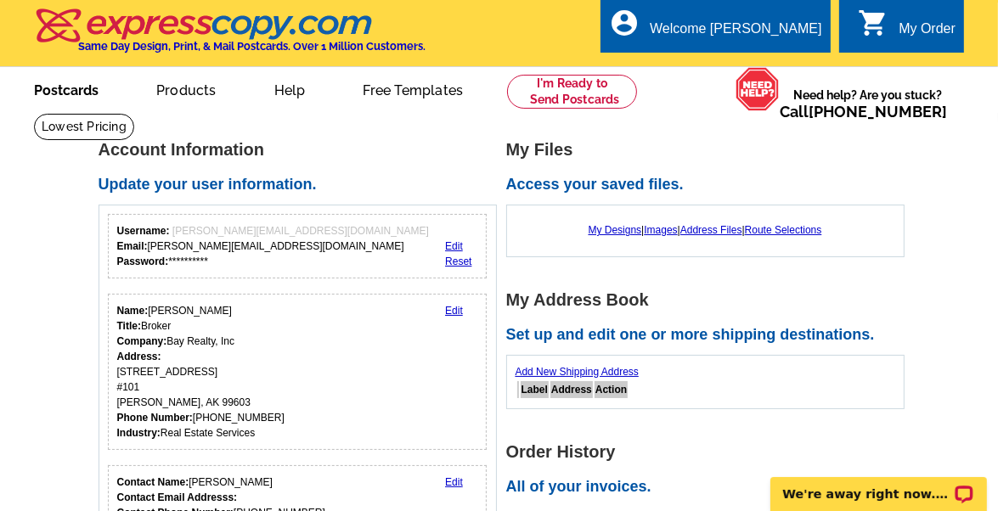
click at [68, 93] on link "Postcards" at bounding box center [66, 89] width 119 height 40
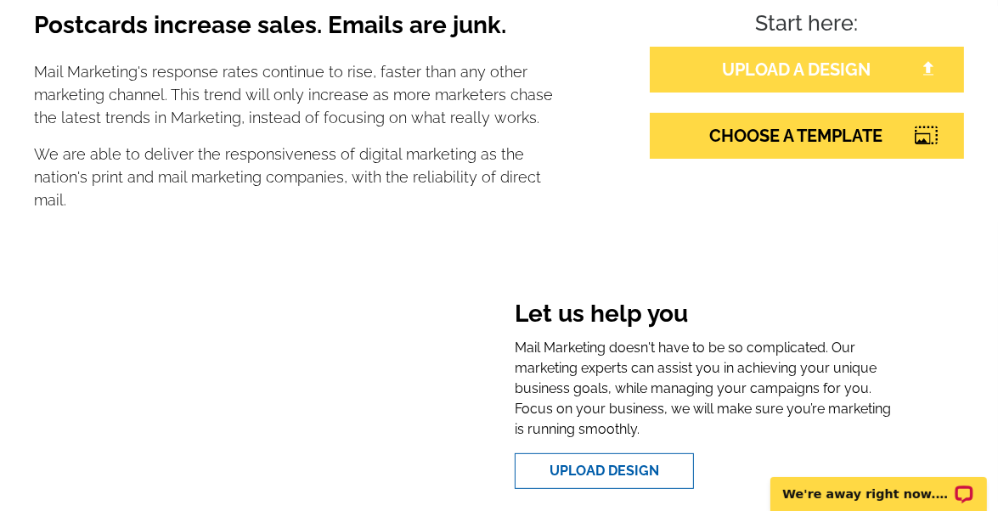
click at [811, 68] on link "UPLOAD A DESIGN" at bounding box center [807, 70] width 314 height 46
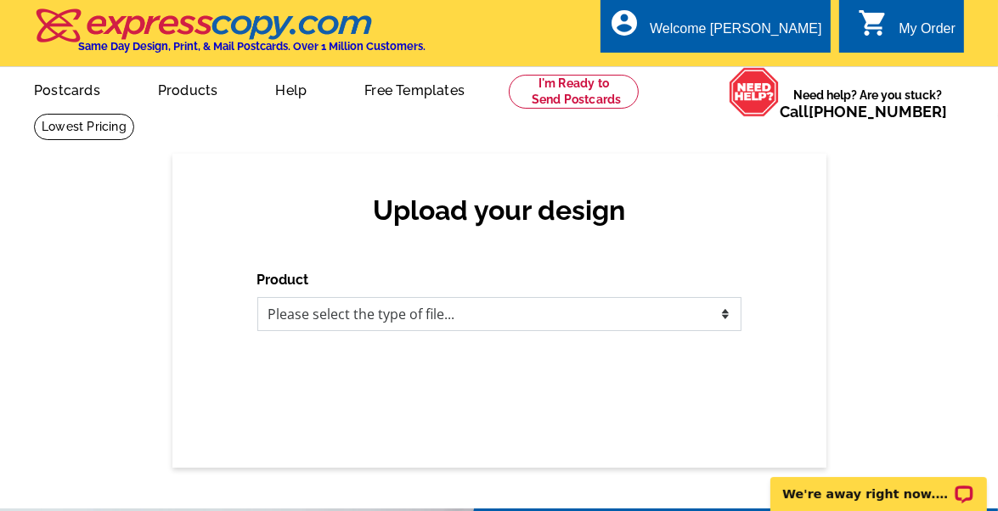
click at [455, 307] on select "Please select the type of file... Postcards Business Cards Letters and flyers G…" at bounding box center [499, 314] width 484 height 34
select select "1"
click at [257, 298] on select "Please select the type of file... Postcards Business Cards Letters and flyers G…" at bounding box center [499, 314] width 484 height 34
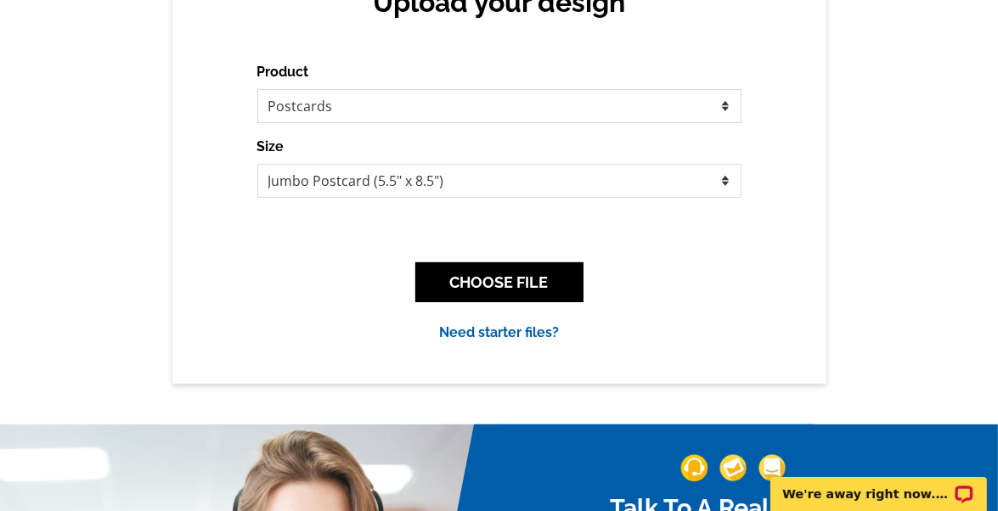
scroll to position [218, 0]
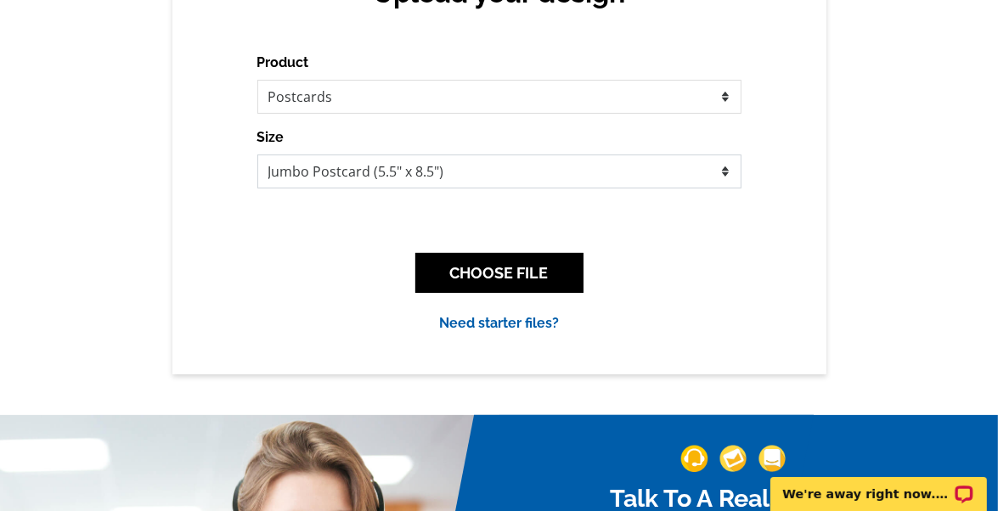
click at [700, 174] on select "Jumbo Postcard (5.5" x 8.5") Regular Postcard (4.25" x 5.6") Panoramic Postcard…" at bounding box center [499, 172] width 484 height 34
click at [257, 155] on select "Jumbo Postcard (5.5" x 8.5") Regular Postcard (4.25" x 5.6") Panoramic Postcard…" at bounding box center [499, 172] width 484 height 34
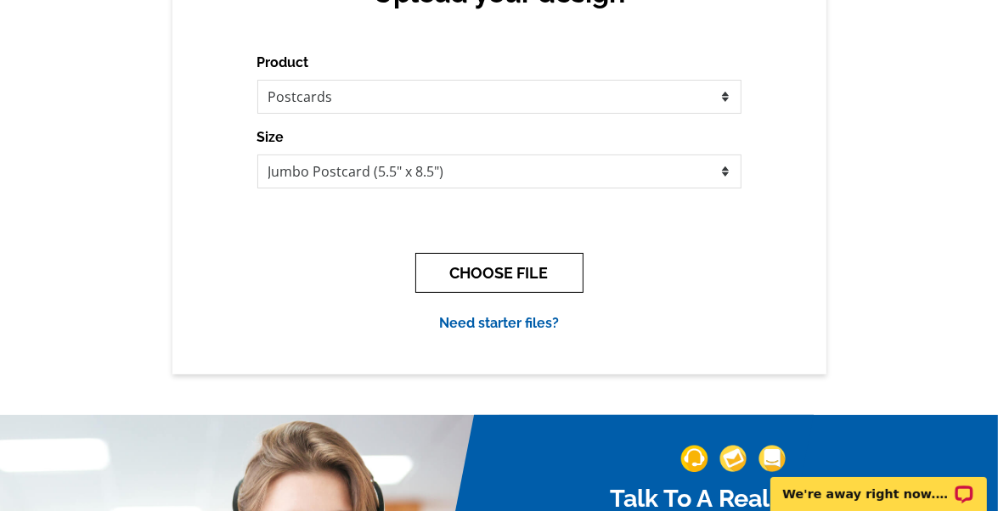
click at [509, 273] on button "CHOOSE FILE" at bounding box center [499, 273] width 168 height 40
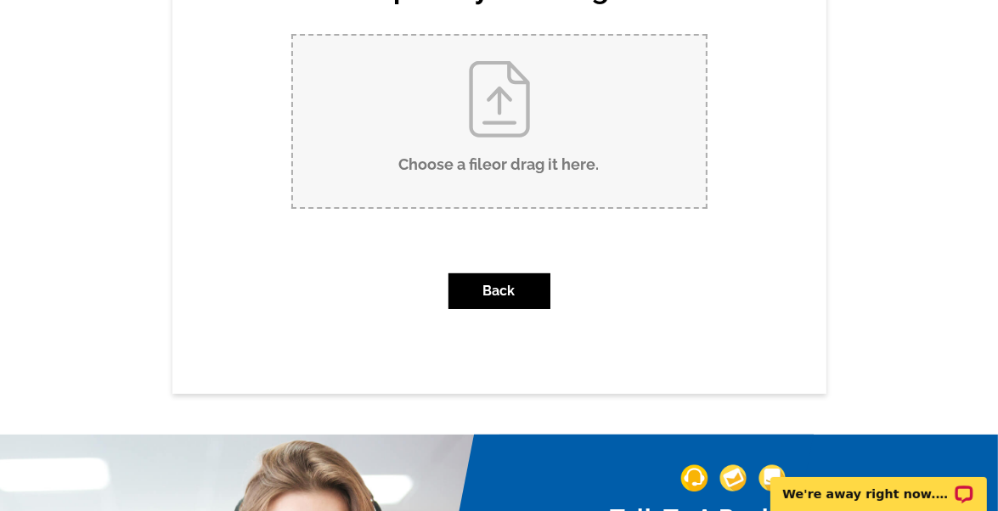
scroll to position [0, 0]
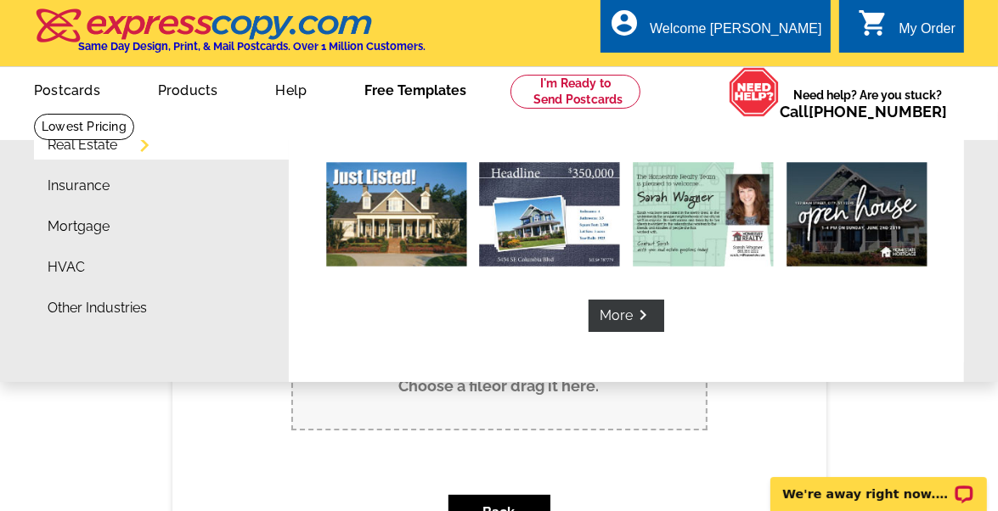
click at [394, 91] on link "Free Templates" at bounding box center [415, 89] width 156 height 40
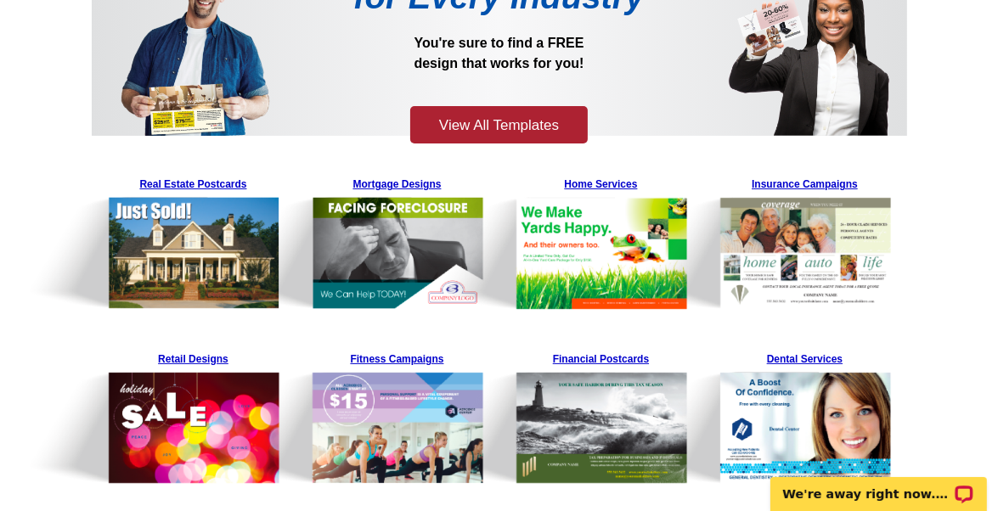
scroll to position [231, 0]
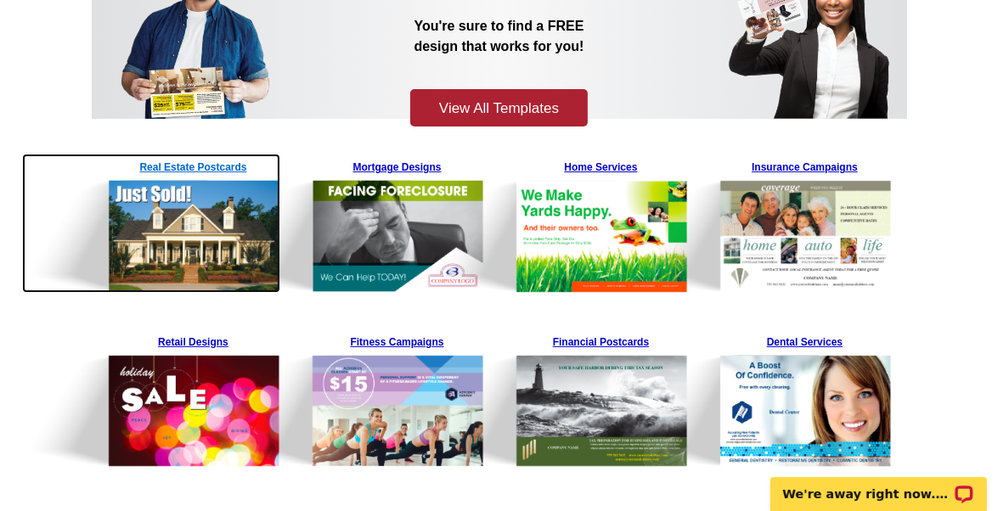
click at [208, 169] on img at bounding box center [151, 223] width 259 height 139
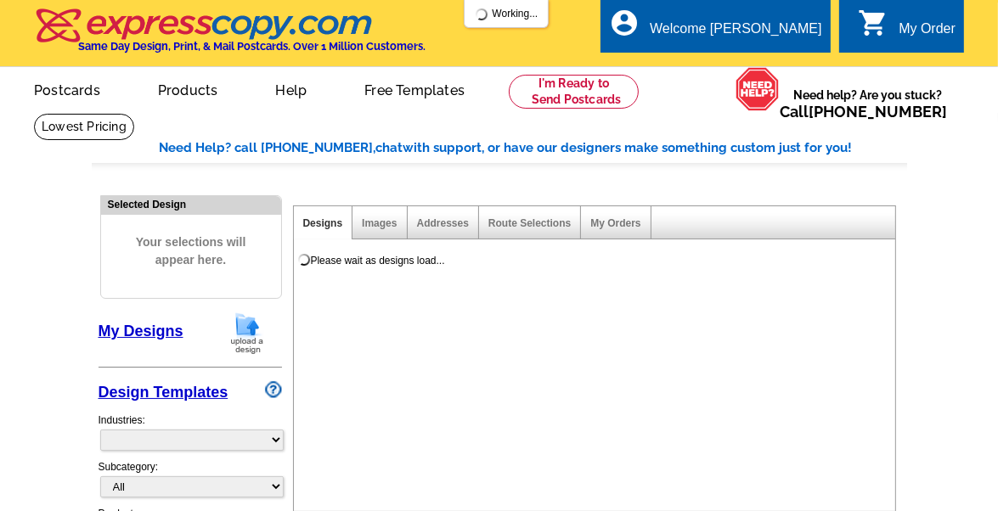
select select "785"
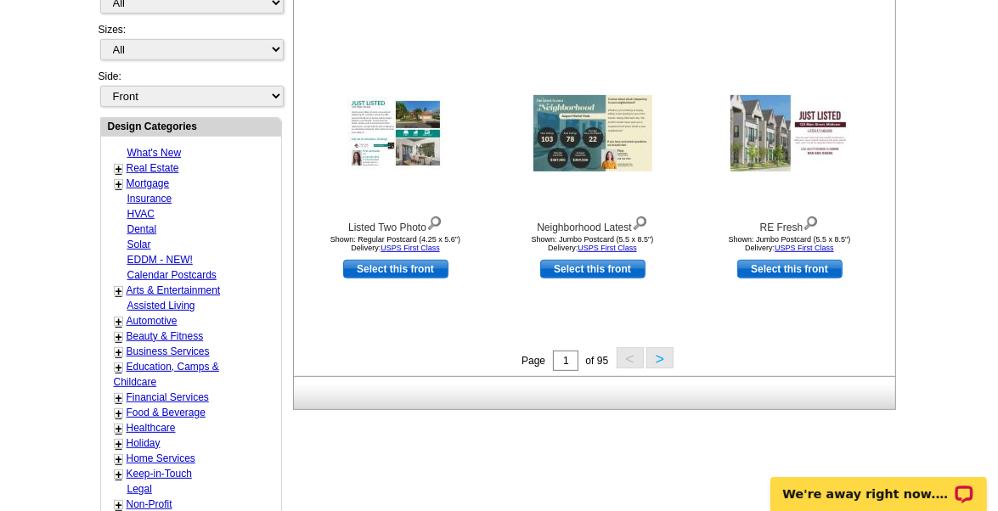
scroll to position [581, 0]
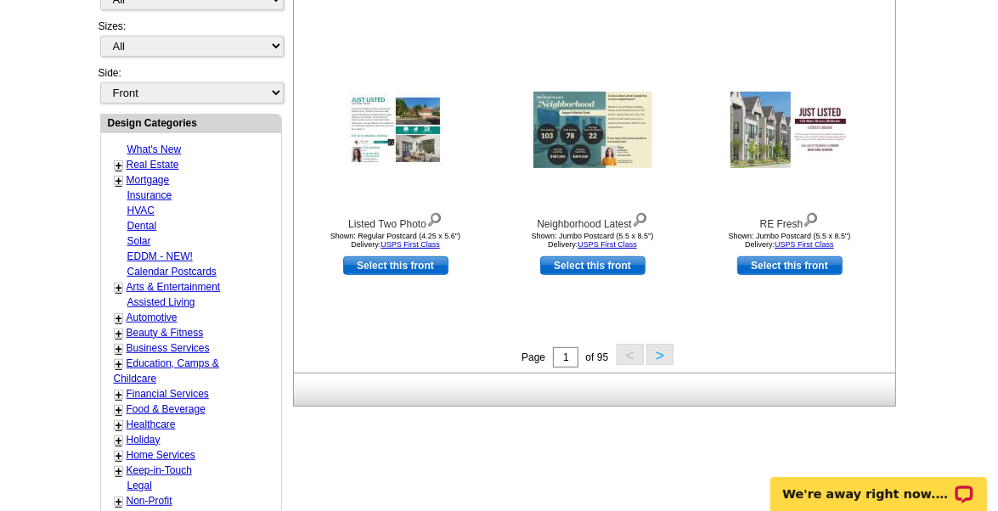
click at [658, 351] on button ">" at bounding box center [660, 354] width 27 height 21
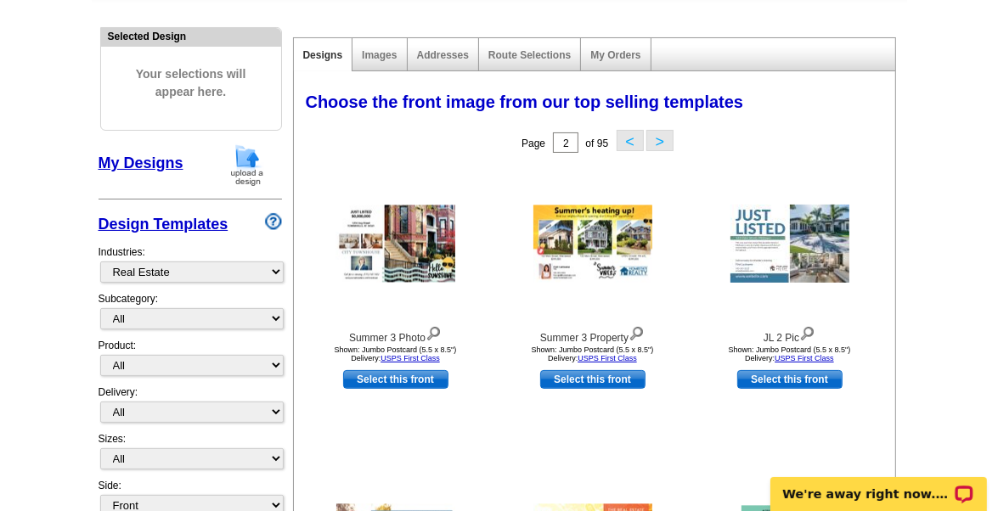
scroll to position [220, 0]
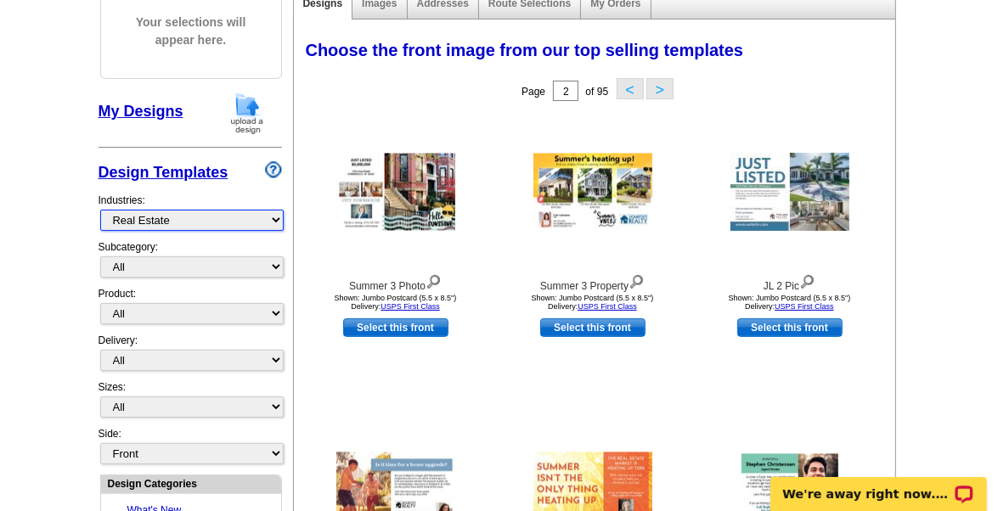
click at [266, 221] on select "What's New Real Estate Mortgage Insurance HVAC Dental Solar EDDM - NEW! Calenda…" at bounding box center [192, 220] width 184 height 21
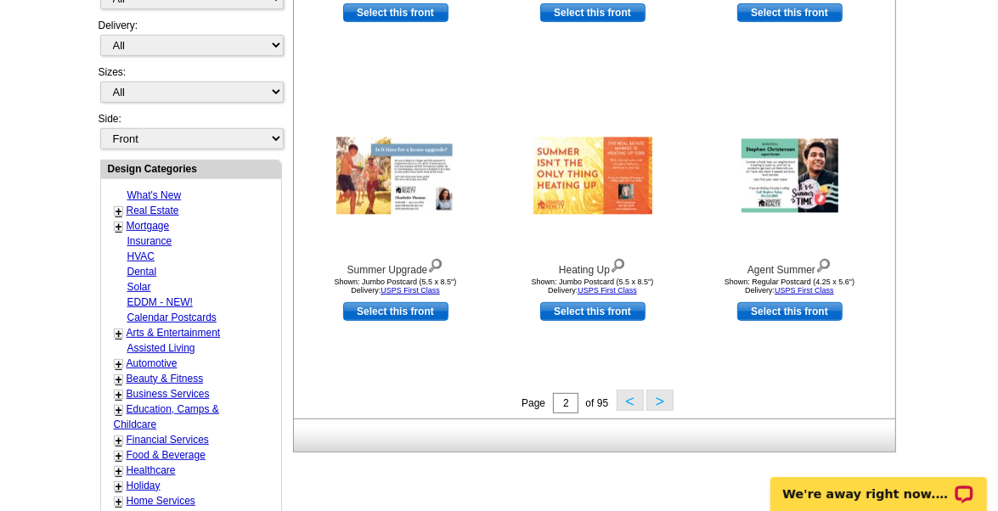
scroll to position [623, 0]
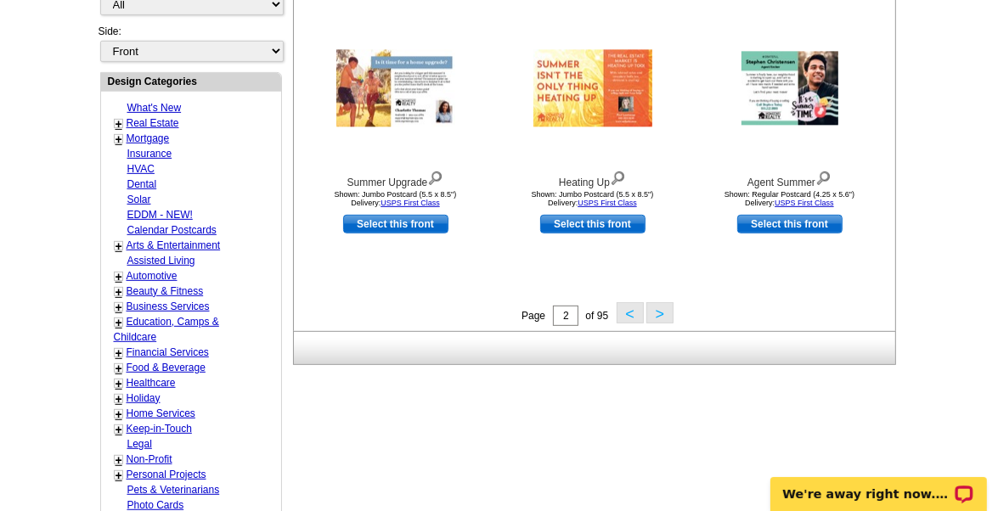
click at [663, 314] on button ">" at bounding box center [660, 312] width 27 height 21
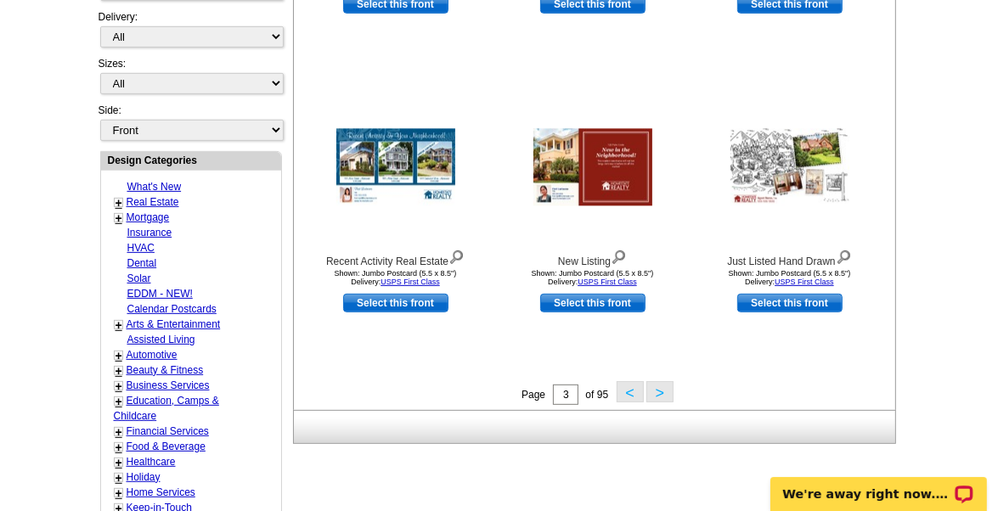
scroll to position [587, 0]
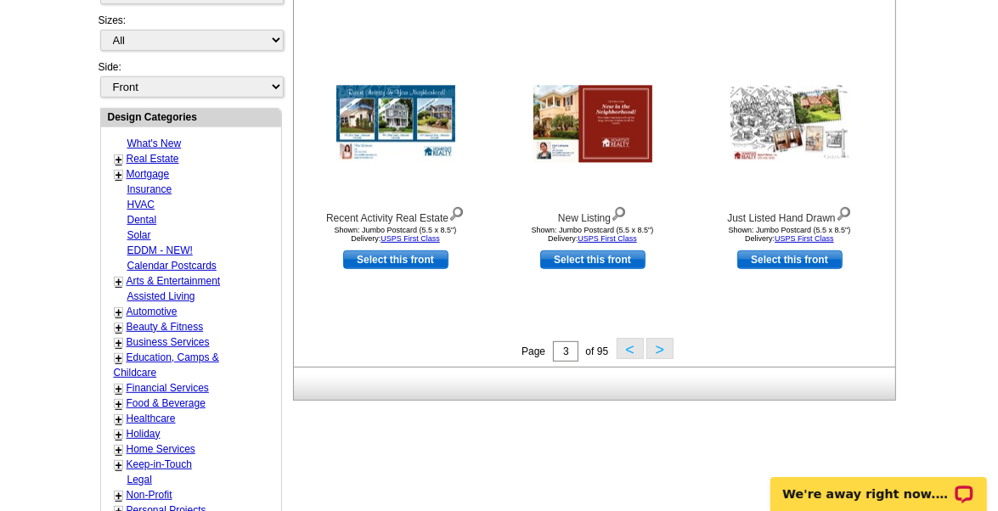
click at [658, 345] on button ">" at bounding box center [660, 348] width 27 height 21
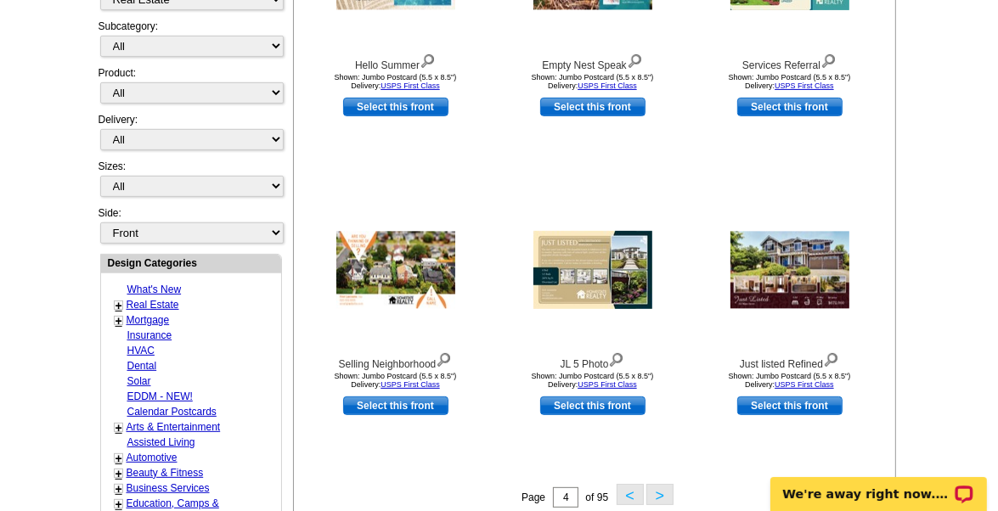
scroll to position [451, 0]
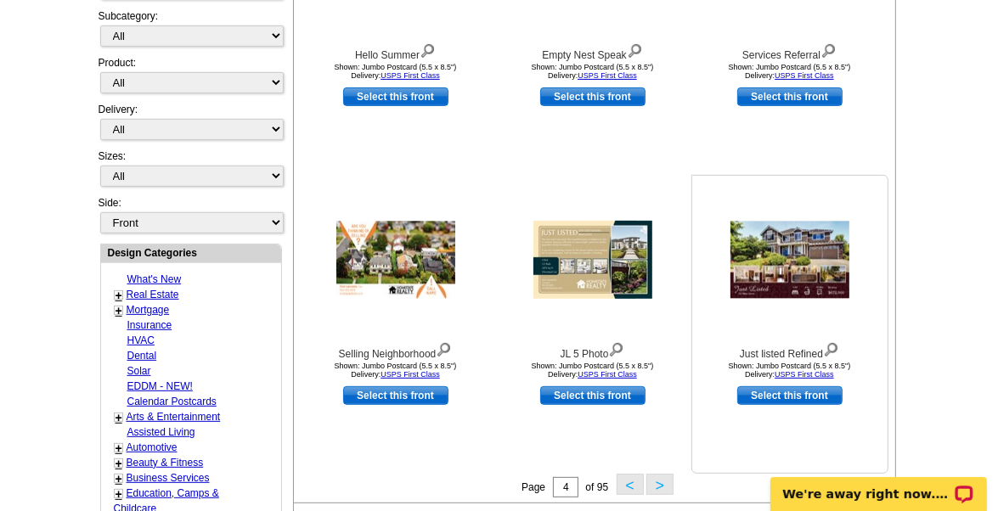
click at [812, 262] on img at bounding box center [790, 260] width 119 height 77
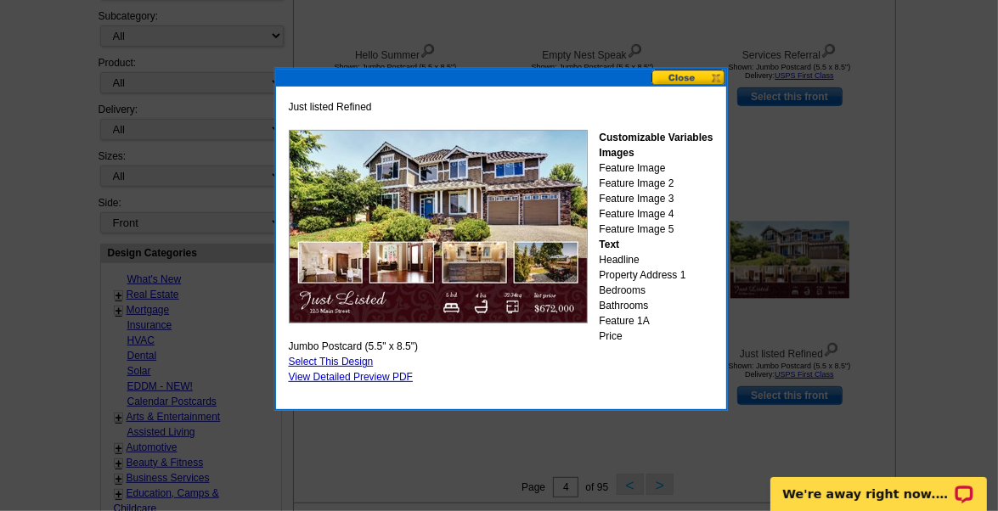
click at [345, 361] on link "Select This Design" at bounding box center [331, 362] width 85 height 12
select select "2"
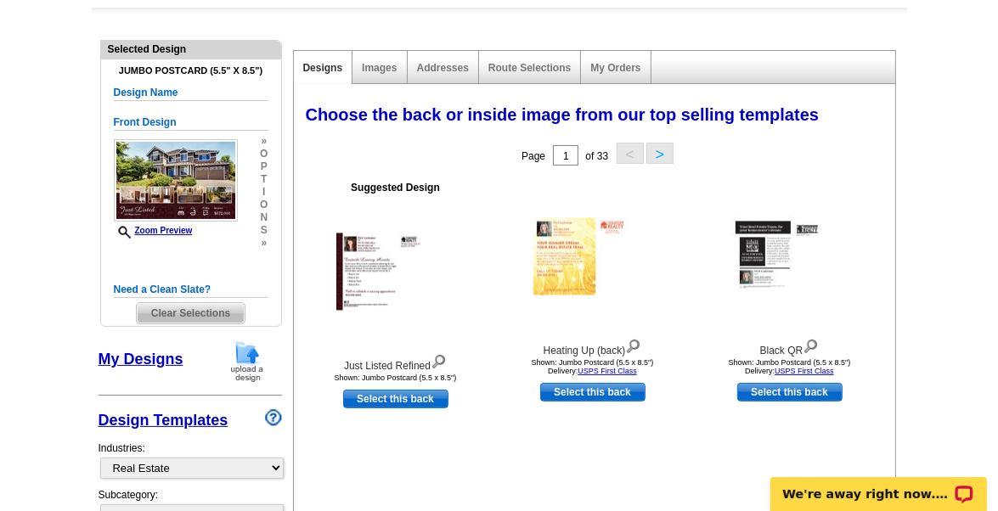
scroll to position [133, 0]
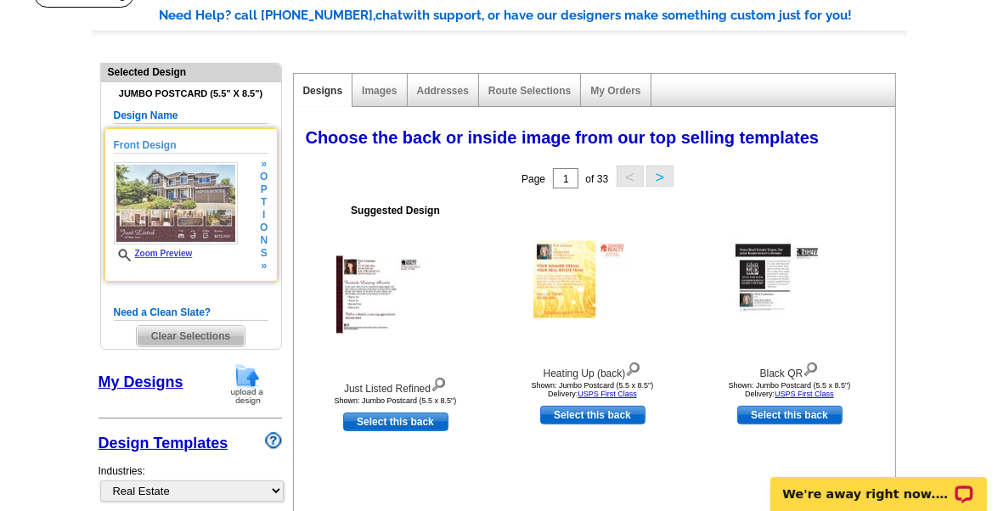
click at [206, 238] on img at bounding box center [176, 203] width 124 height 82
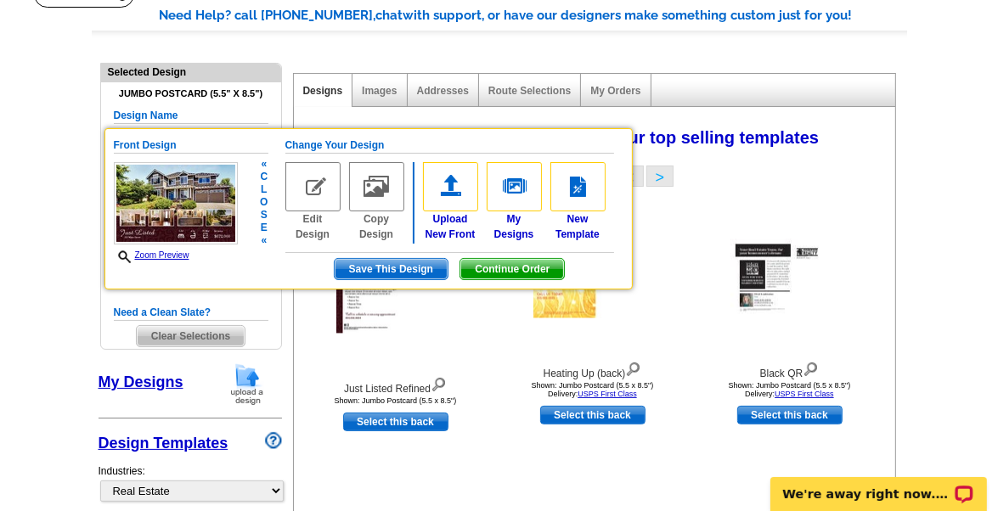
click at [313, 190] on img at bounding box center [312, 186] width 55 height 49
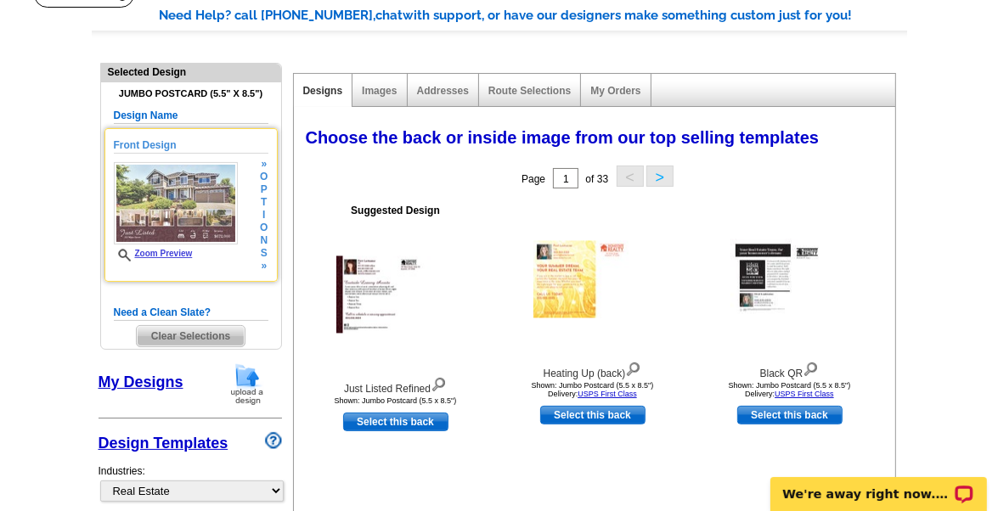
click at [201, 195] on img at bounding box center [176, 203] width 124 height 82
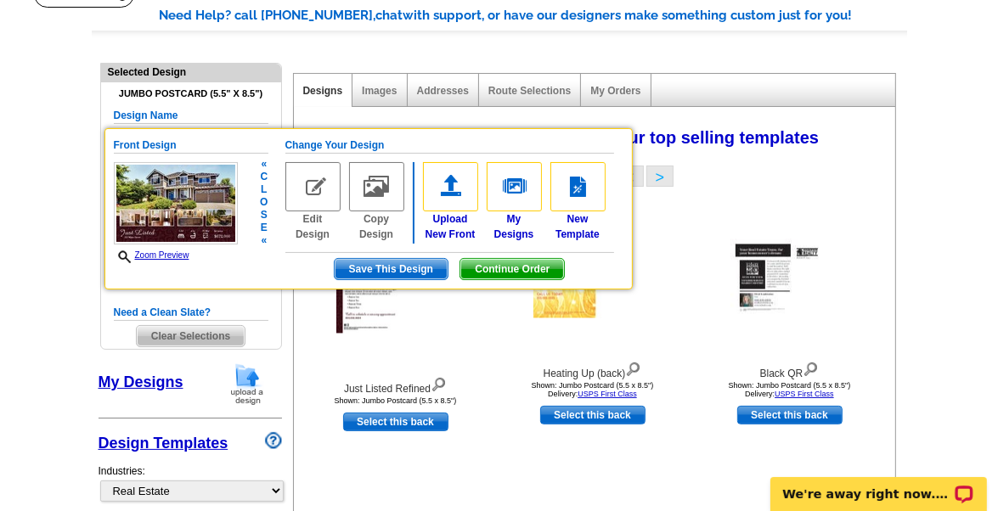
click at [309, 188] on img at bounding box center [312, 186] width 55 height 49
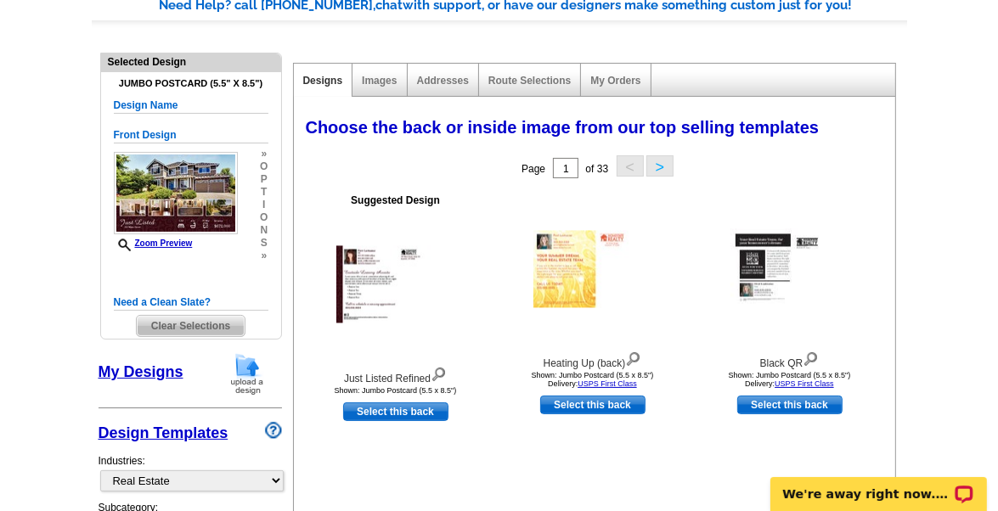
scroll to position [173, 0]
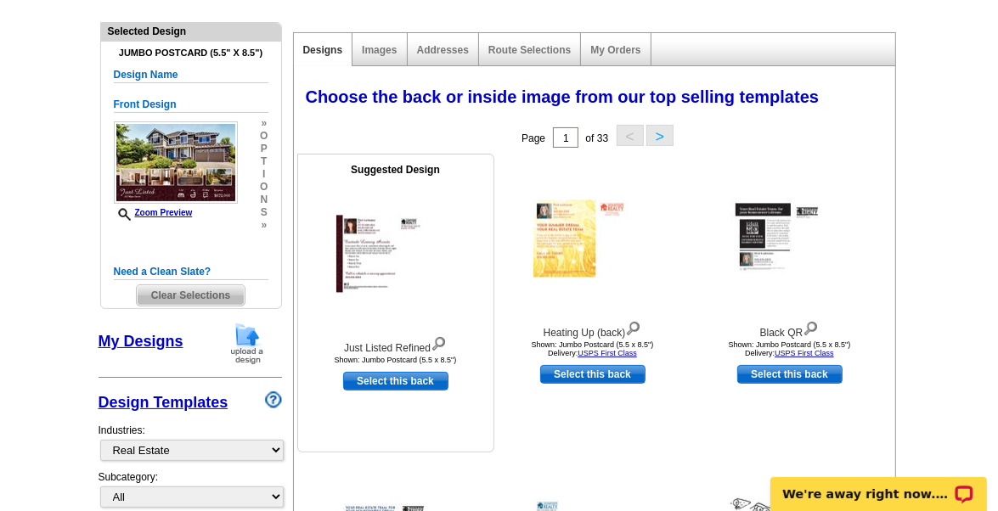
click at [438, 341] on img at bounding box center [439, 342] width 16 height 19
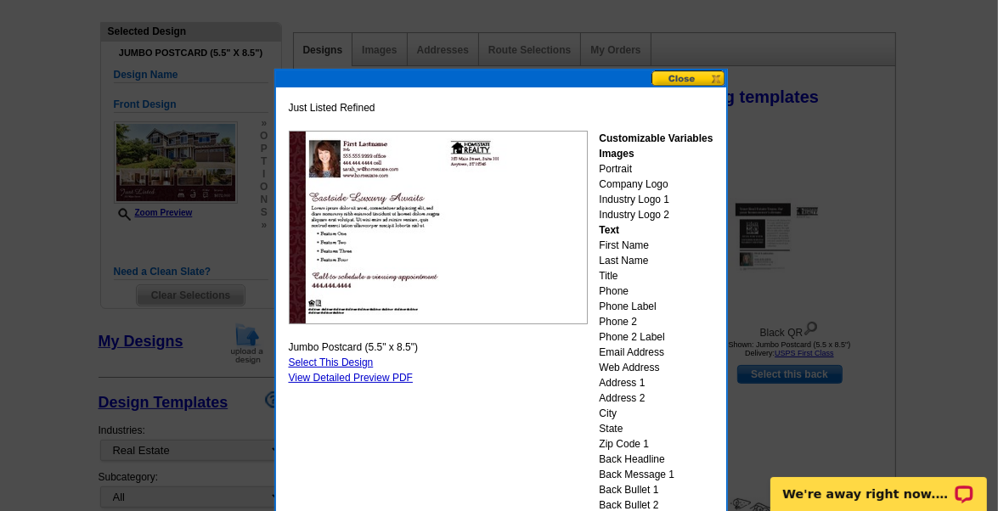
click at [335, 363] on link "Select This Design" at bounding box center [331, 363] width 85 height 12
select select "front"
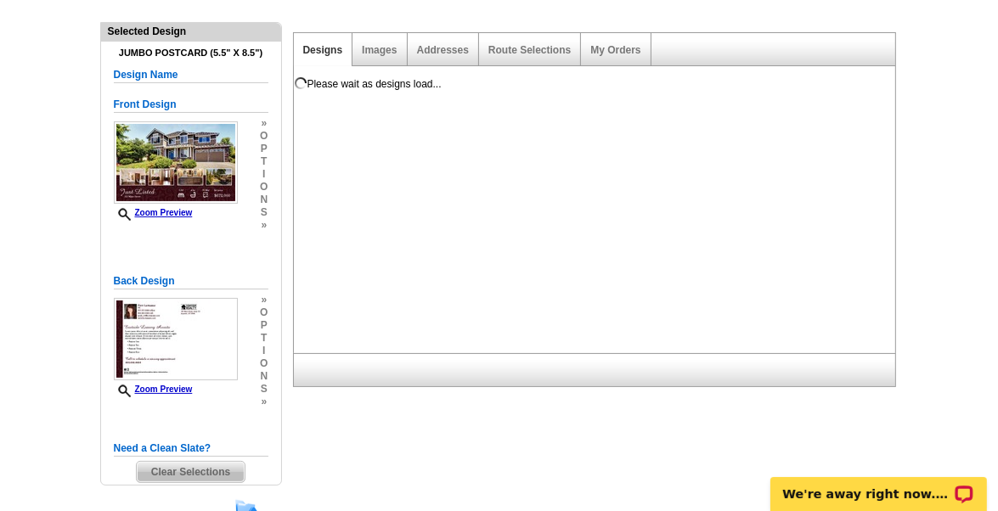
scroll to position [0, 0]
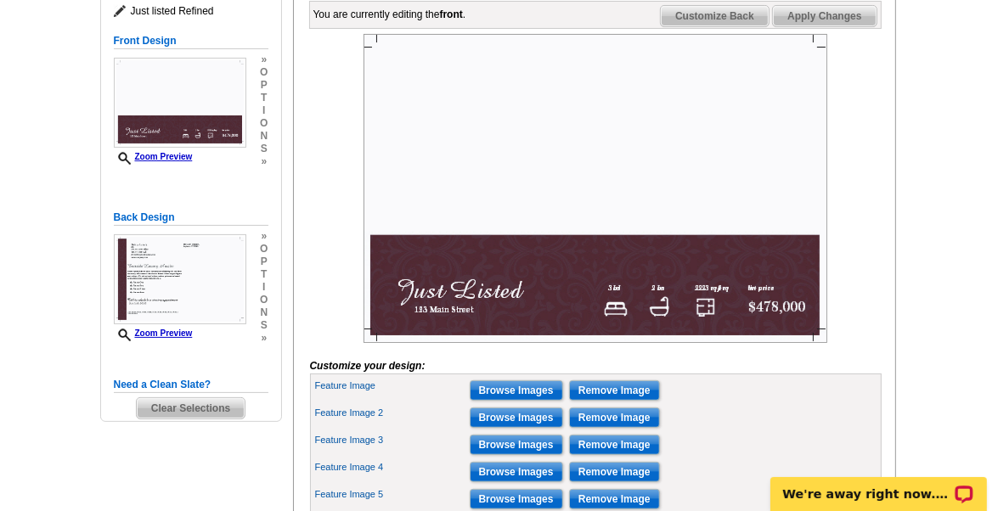
scroll to position [257, 0]
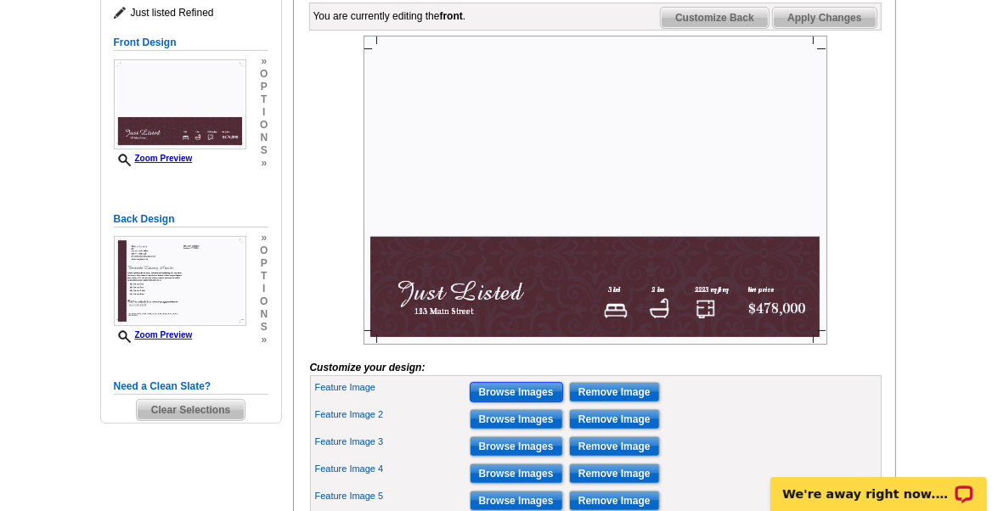
click at [510, 403] on input "Browse Images" at bounding box center [516, 392] width 93 height 20
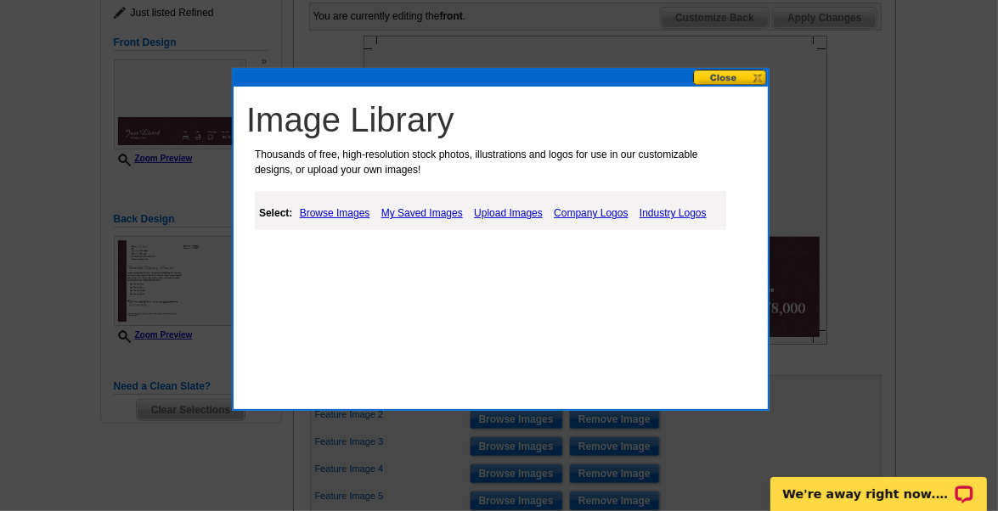
click at [506, 212] on link "Upload Images" at bounding box center [508, 213] width 77 height 20
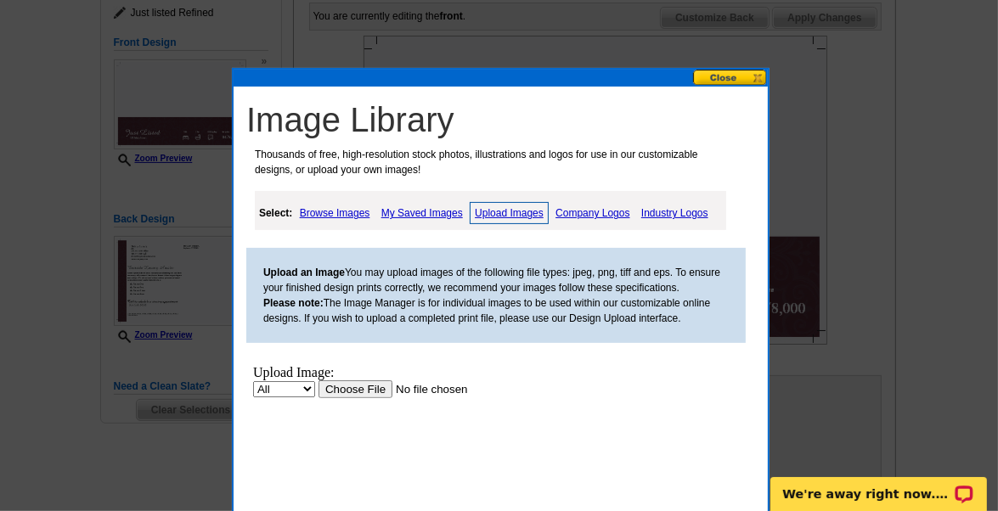
scroll to position [0, 0]
click at [349, 393] on input "file" at bounding box center [425, 390] width 215 height 18
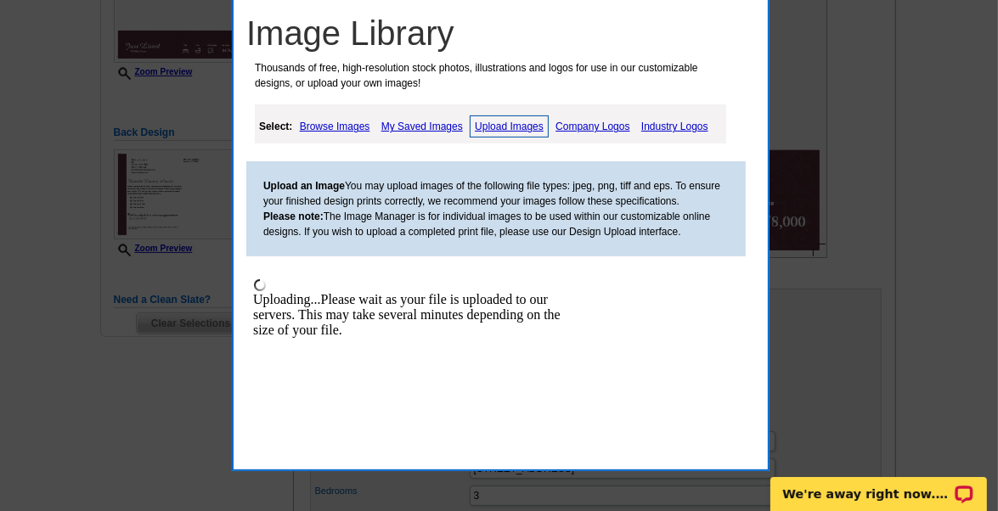
scroll to position [352, 0]
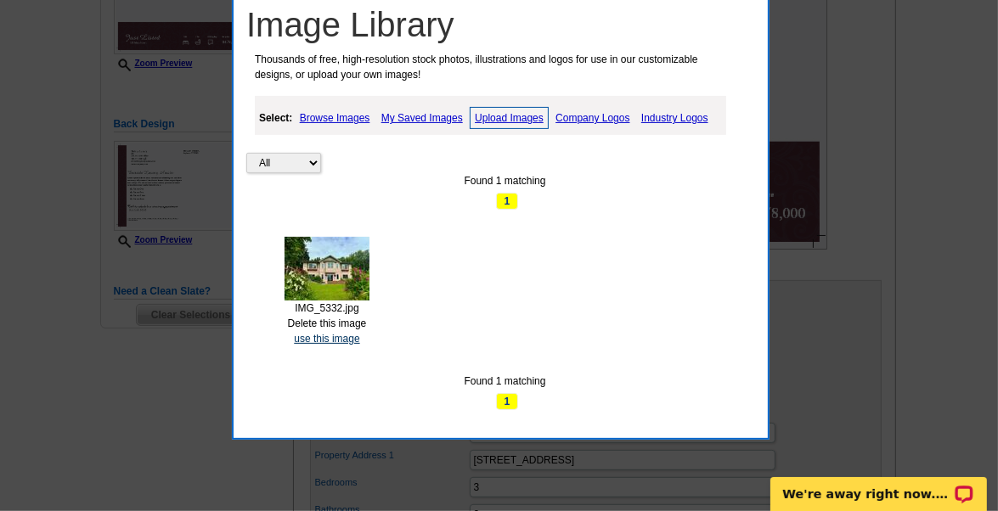
click at [328, 335] on link "use this image" at bounding box center [326, 339] width 65 height 12
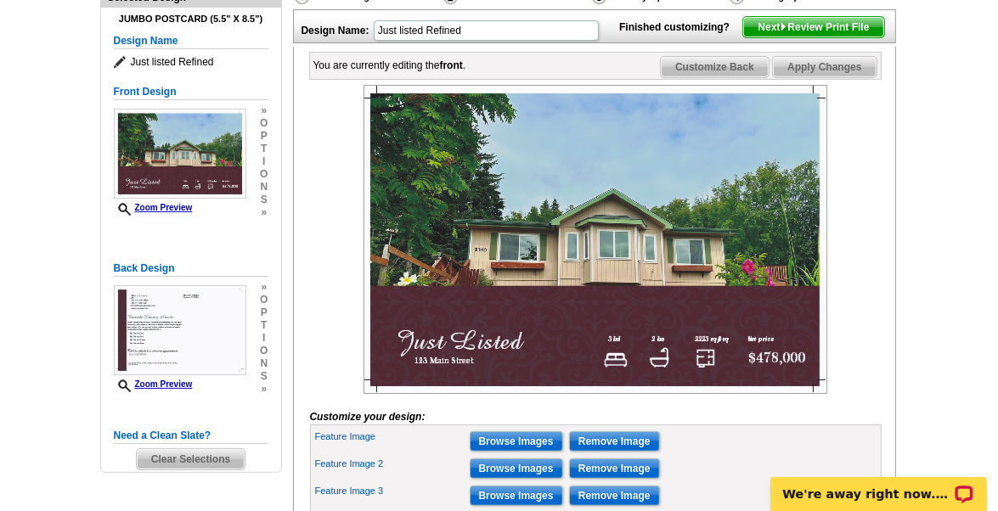
scroll to position [211, 0]
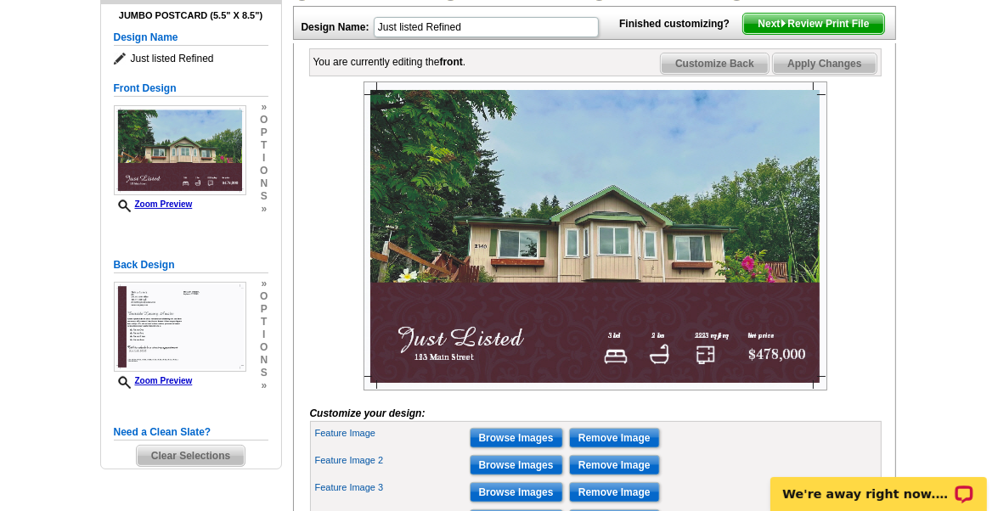
drag, startPoint x: 996, startPoint y: 193, endPoint x: 992, endPoint y: 239, distance: 46.1
click at [992, 239] on main "Need Help? call 800-260-5887, chat with support, or have our designers make som…" at bounding box center [499, 388] width 998 height 972
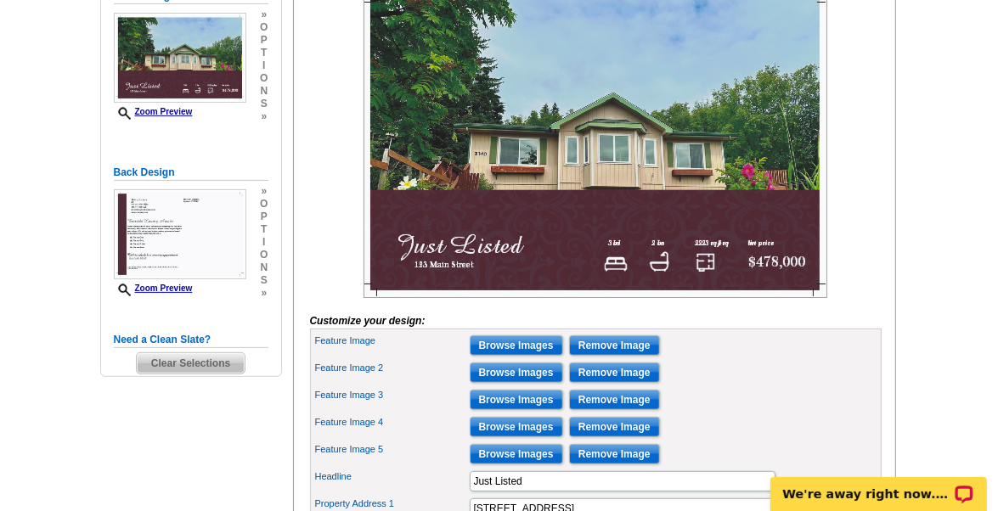
scroll to position [306, 0]
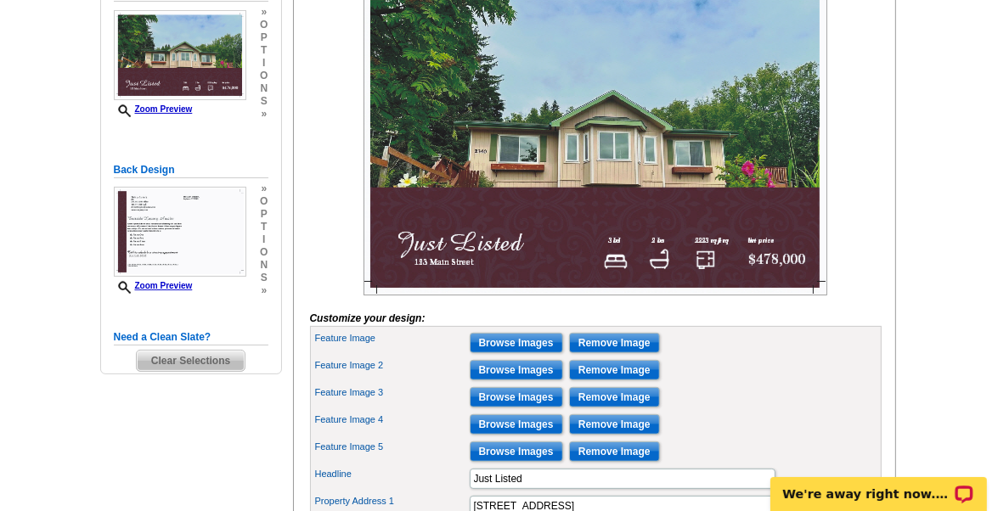
click at [657, 163] on img at bounding box center [596, 140] width 464 height 309
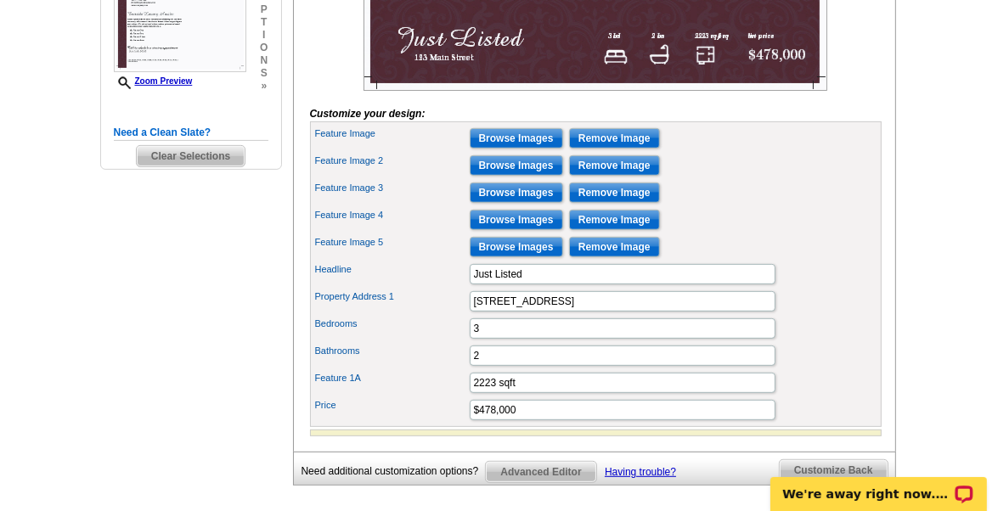
scroll to position [505, 0]
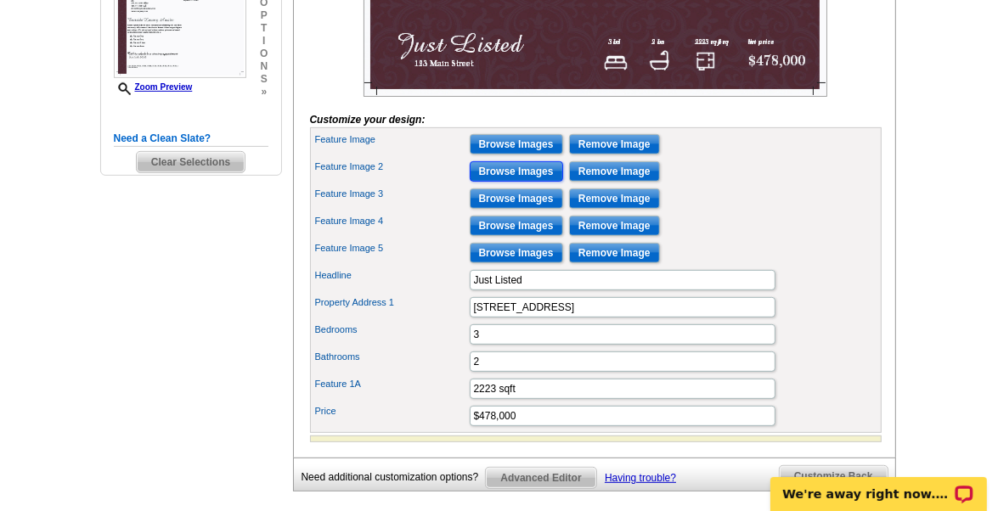
click at [511, 182] on input "Browse Images" at bounding box center [516, 171] width 93 height 20
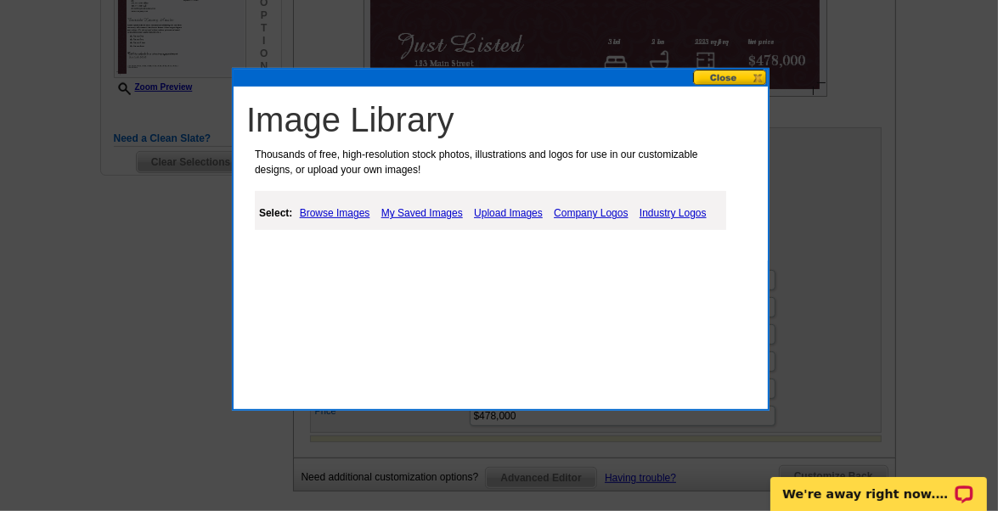
click at [506, 212] on link "Upload Images" at bounding box center [508, 213] width 77 height 20
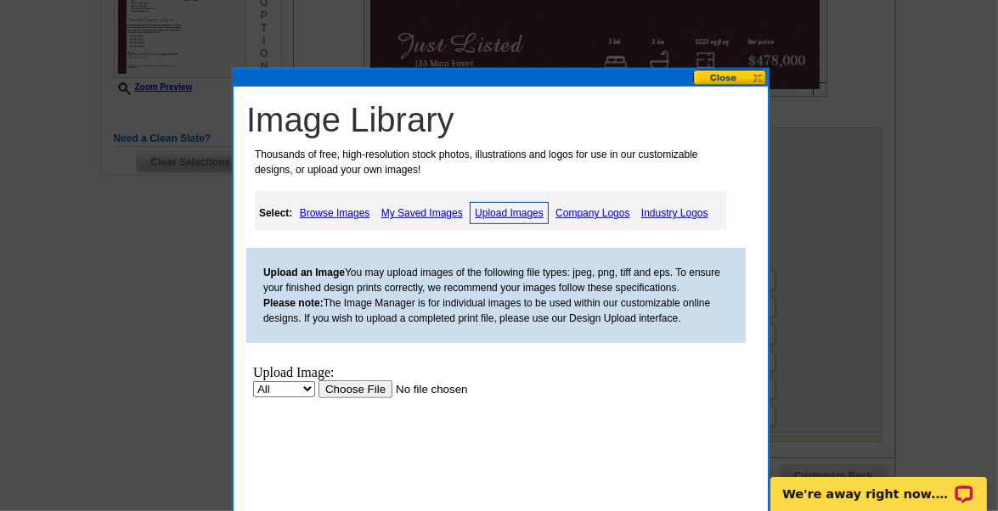
scroll to position [0, 0]
click at [353, 392] on input "file" at bounding box center [425, 390] width 215 height 18
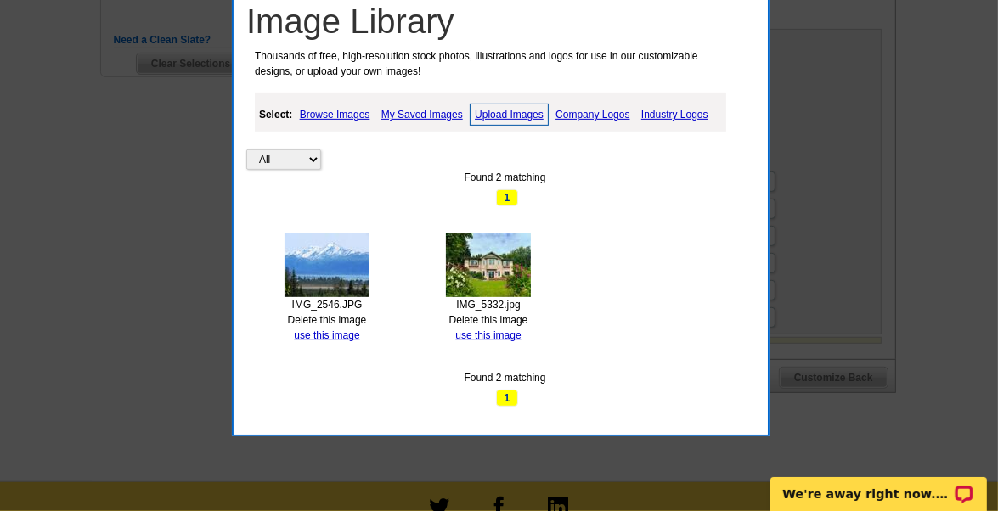
scroll to position [602, 0]
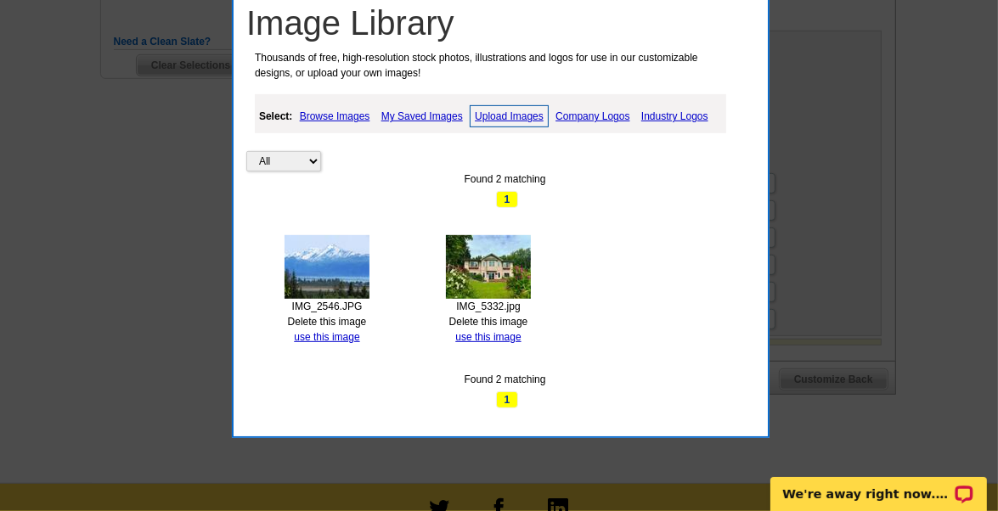
click at [664, 252] on div "All Property Found 2 matching 1 IMG_2546.JPG Delete this image use this image I…" at bounding box center [504, 251] width 517 height 314
click at [513, 120] on link "Upload Images" at bounding box center [509, 116] width 79 height 22
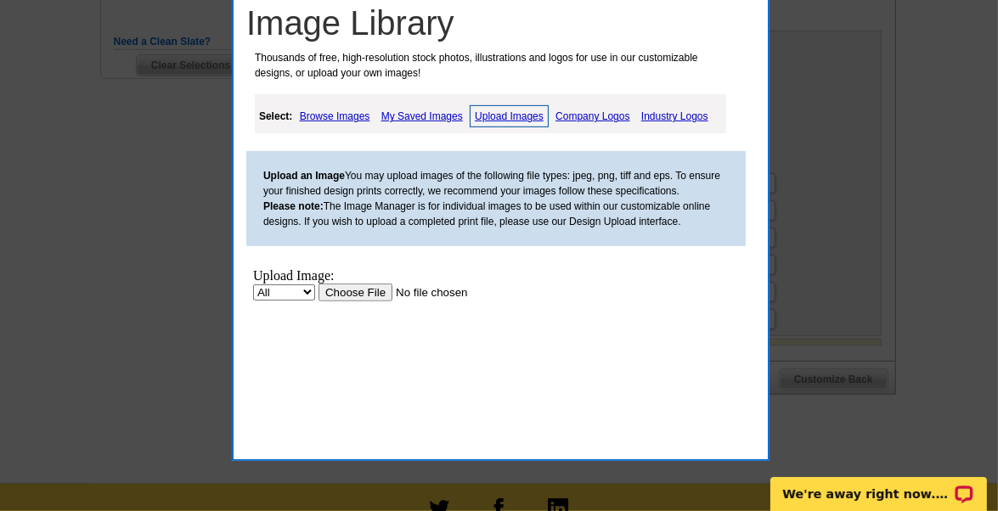
scroll to position [0, 0]
click at [364, 297] on input "file" at bounding box center [425, 293] width 215 height 18
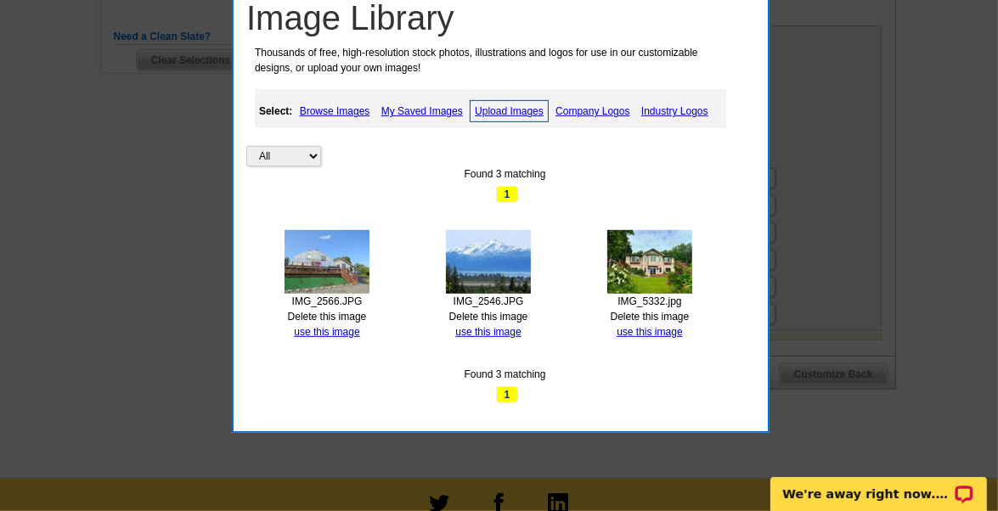
scroll to position [602, 0]
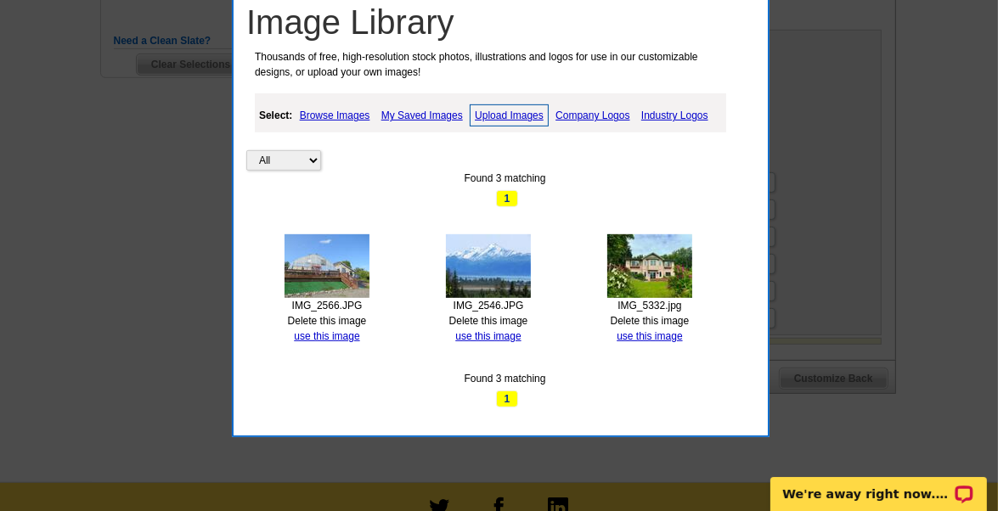
click at [527, 110] on link "Upload Images" at bounding box center [509, 116] width 79 height 22
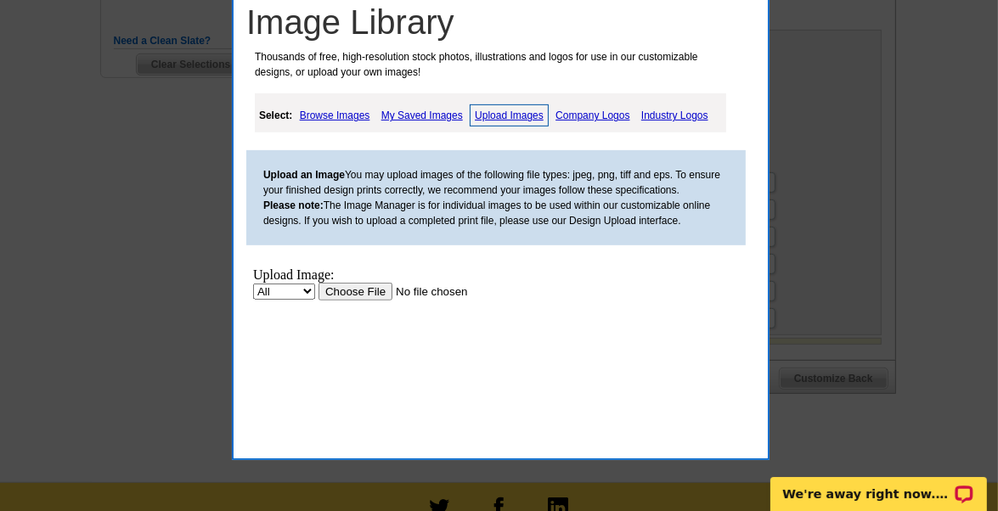
scroll to position [0, 0]
click at [354, 289] on input "file" at bounding box center [425, 292] width 215 height 18
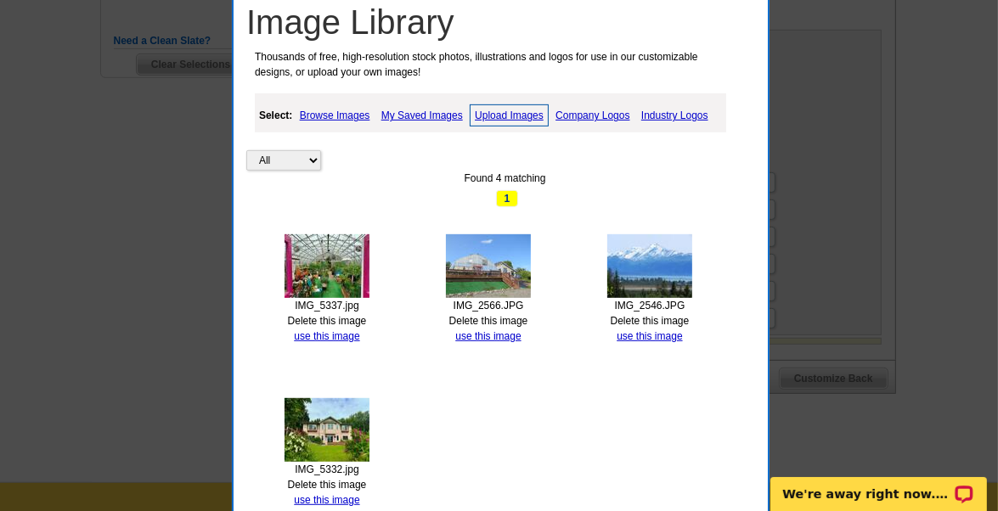
click at [510, 115] on link "Upload Images" at bounding box center [509, 116] width 79 height 22
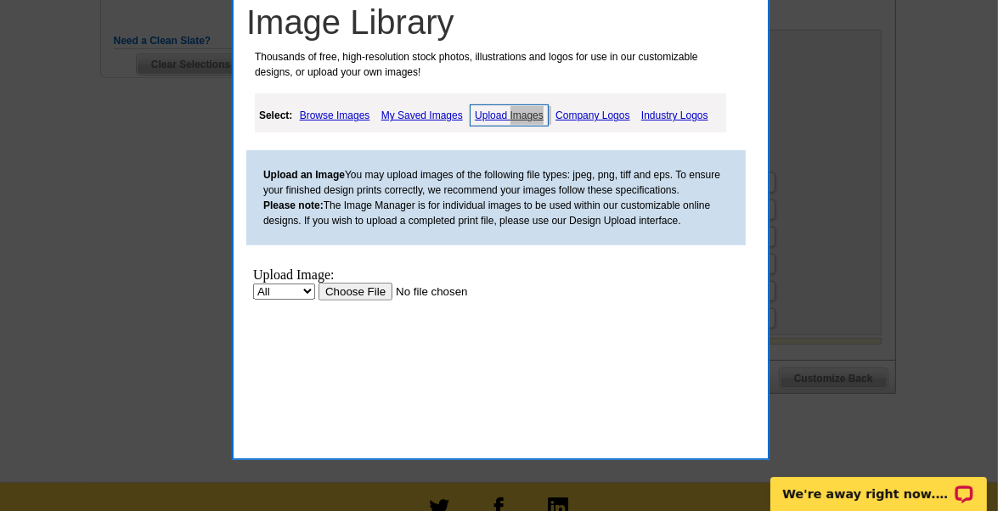
click at [346, 288] on input "file" at bounding box center [425, 292] width 215 height 18
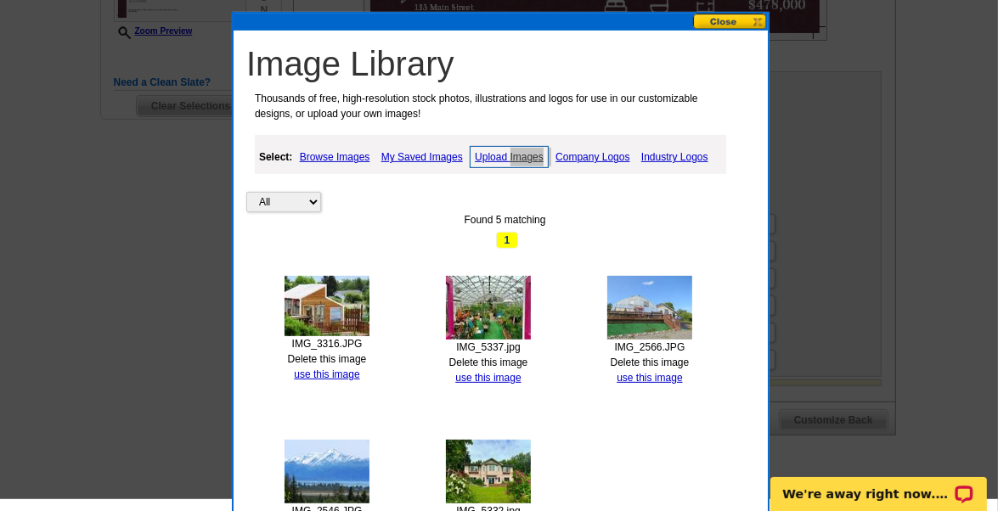
scroll to position [548, 0]
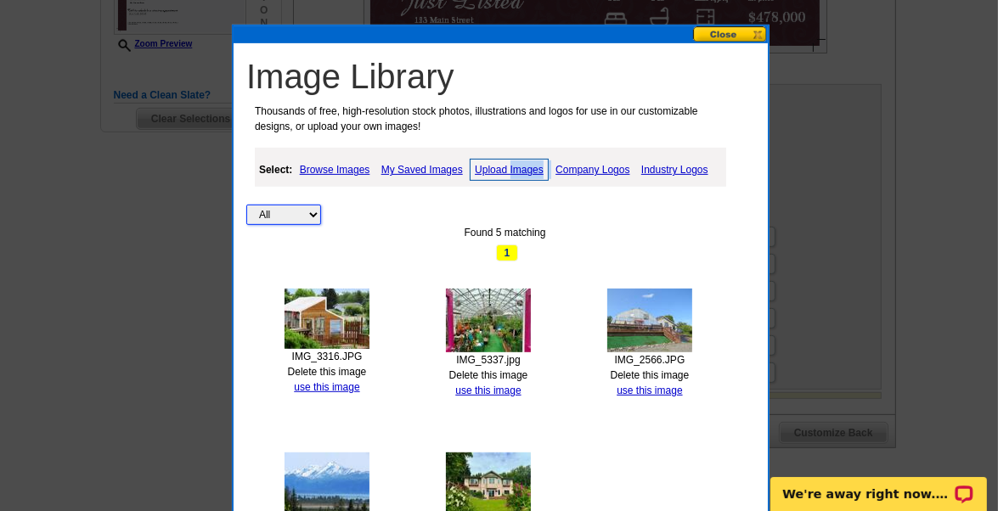
drag, startPoint x: 310, startPoint y: 216, endPoint x: 367, endPoint y: 218, distance: 57.0
click at [310, 215] on select "All Property" at bounding box center [283, 215] width 75 height 20
click at [715, 429] on div "All Property Found 5 matching 1 IMG_3316.JPG Delete this image use this image I…" at bounding box center [504, 387] width 517 height 478
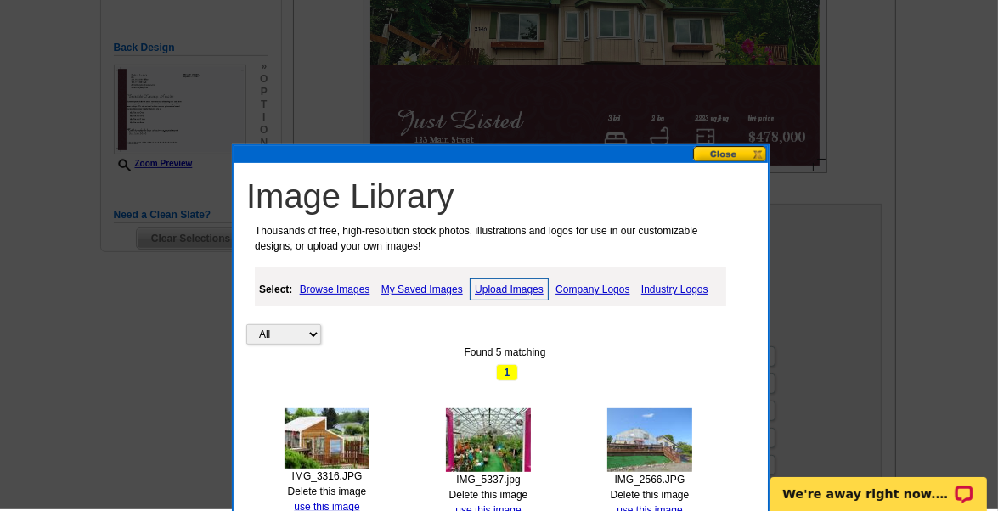
scroll to position [427, 0]
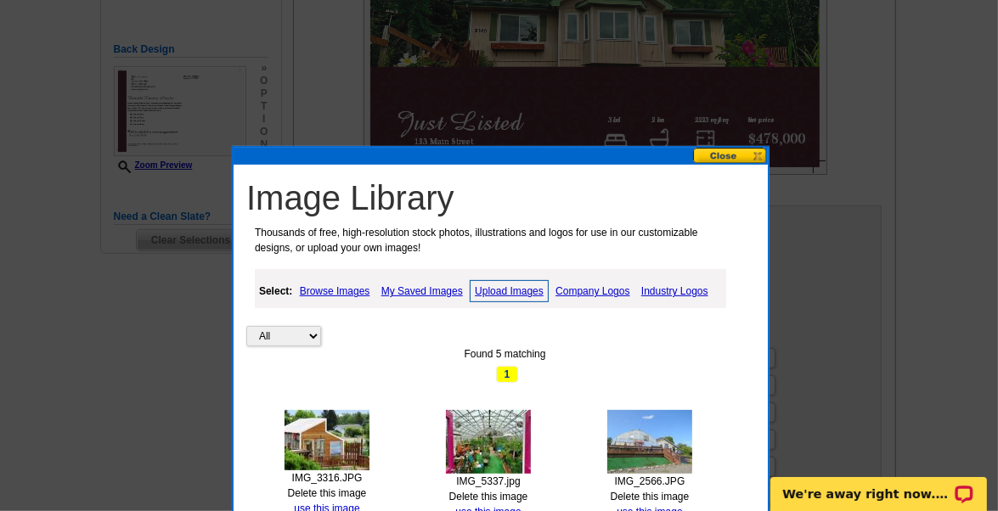
click at [737, 154] on button at bounding box center [730, 156] width 75 height 16
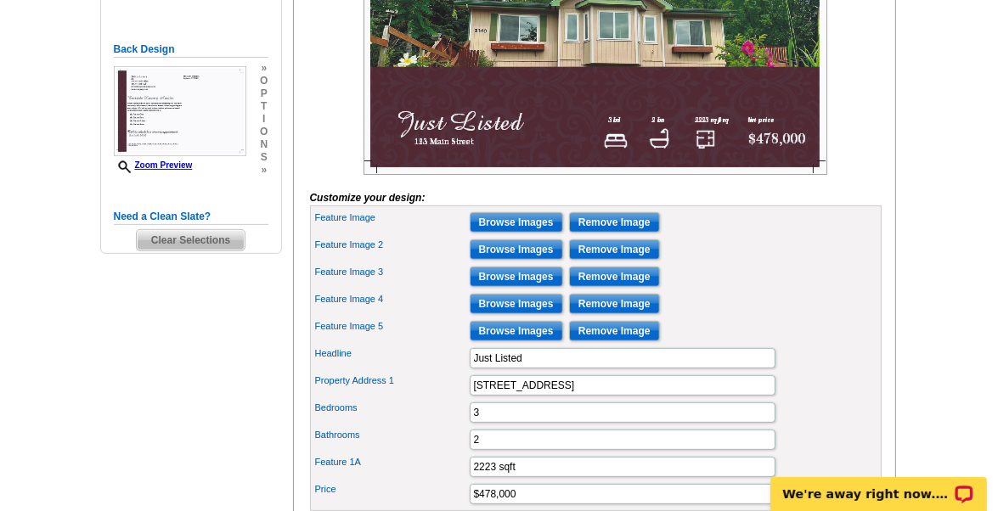
click at [492, 148] on img at bounding box center [596, 20] width 464 height 309
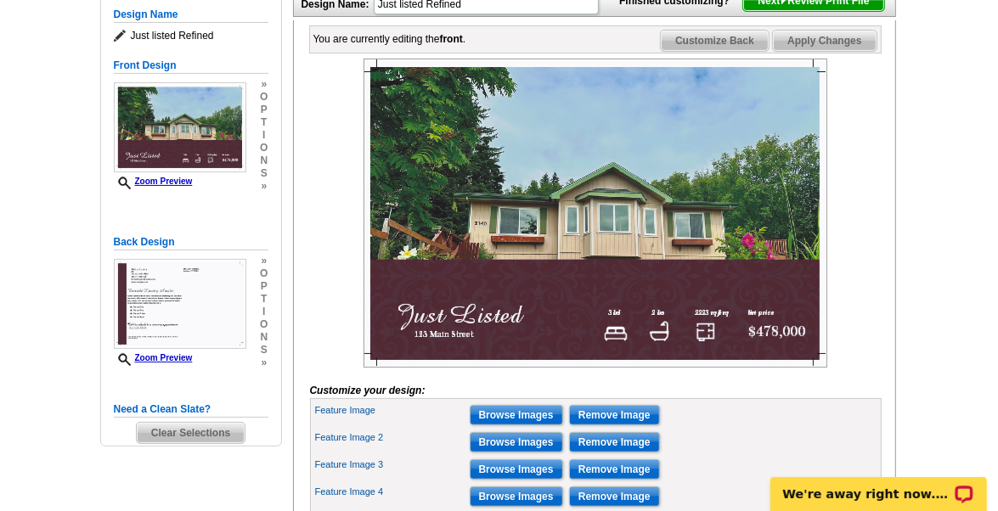
scroll to position [223, 0]
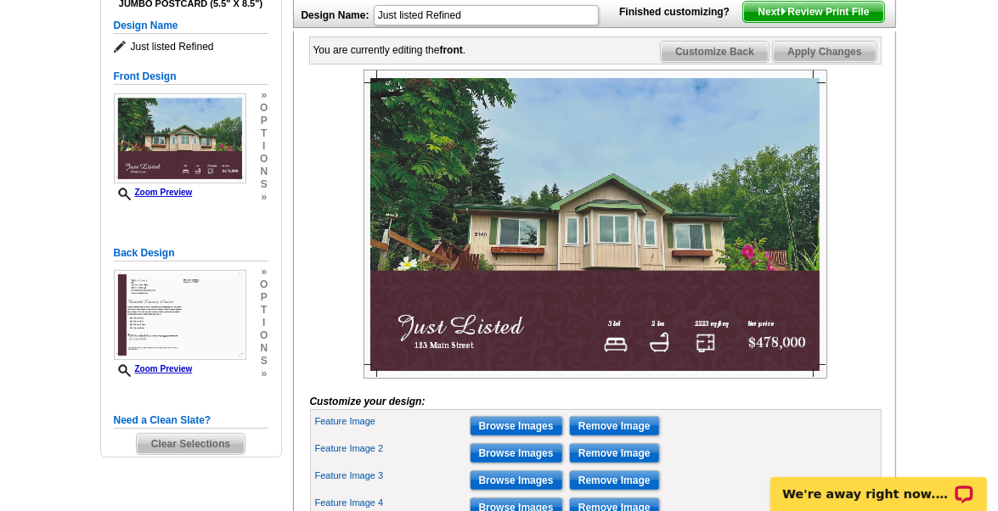
click at [822, 62] on span "Apply Changes" at bounding box center [824, 52] width 103 height 20
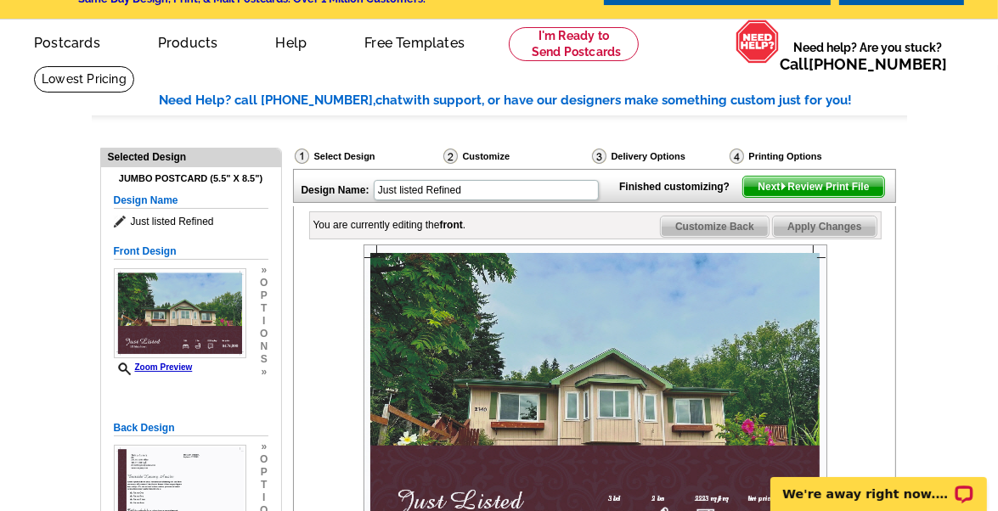
scroll to position [0, 0]
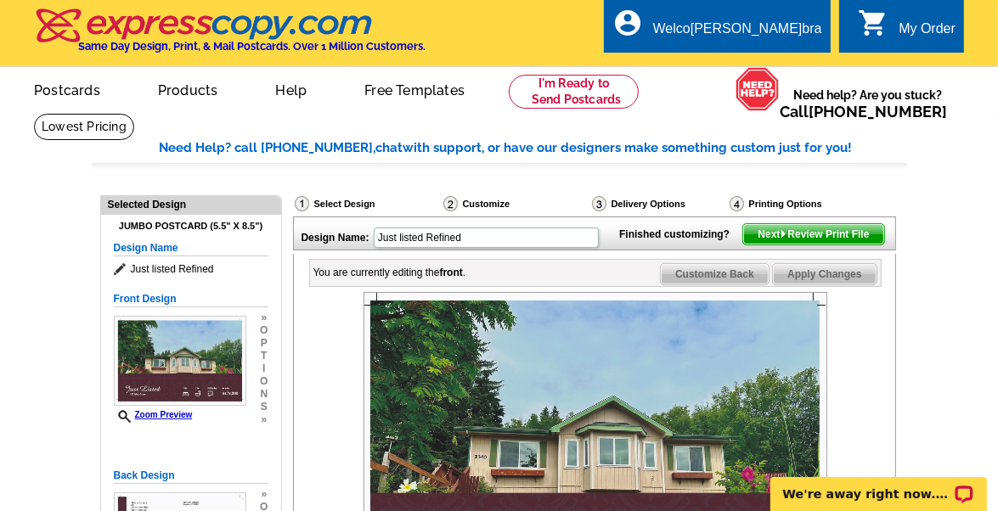
click at [511, 228] on div "Design Name: Just listed Refined" at bounding box center [452, 236] width 317 height 37
click at [121, 269] on icon at bounding box center [122, 269] width 17 height 13
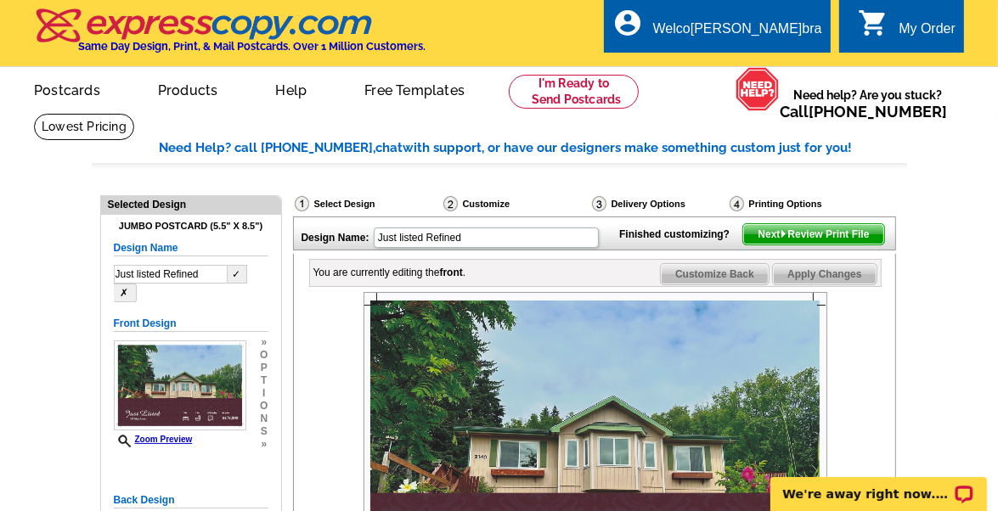
click at [345, 207] on div "Select Design" at bounding box center [367, 205] width 149 height 21
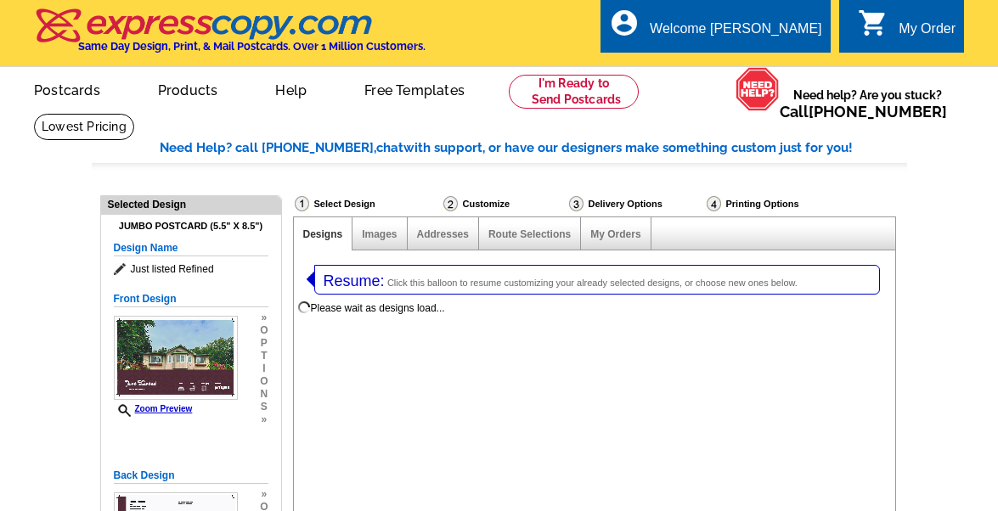
select select "785"
select select "1"
select select "2"
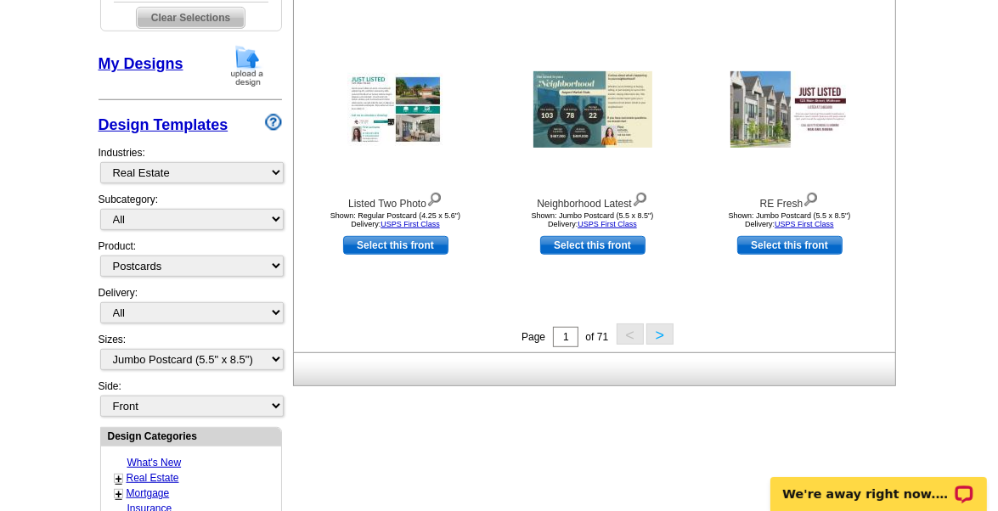
scroll to position [653, 0]
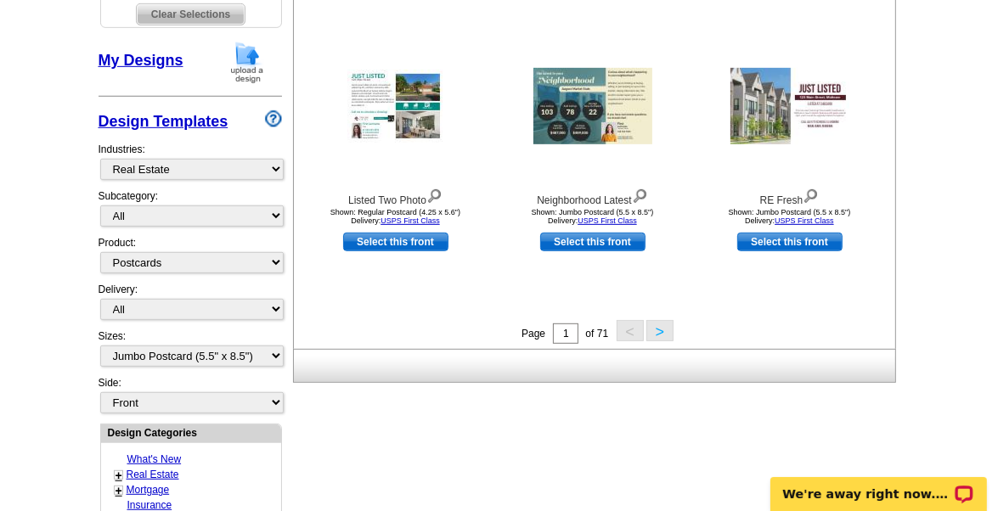
drag, startPoint x: 1003, startPoint y: 123, endPoint x: 995, endPoint y: 273, distance: 149.7
click at [995, 273] on html "Welcome back [PERSON_NAME] My Account Logout local_phone Same Day Design, Print…" at bounding box center [499, 427] width 998 height 2161
click at [663, 332] on button ">" at bounding box center [660, 330] width 27 height 21
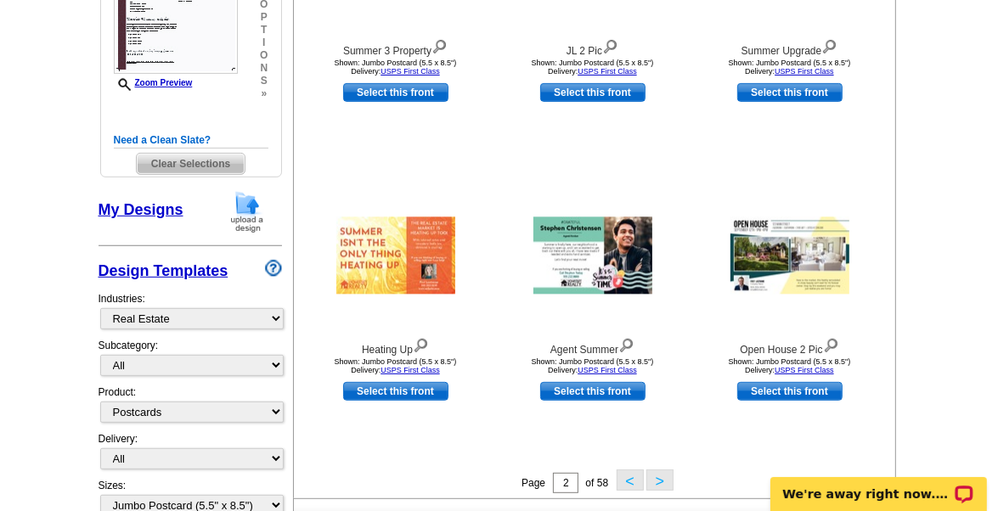
scroll to position [578, 0]
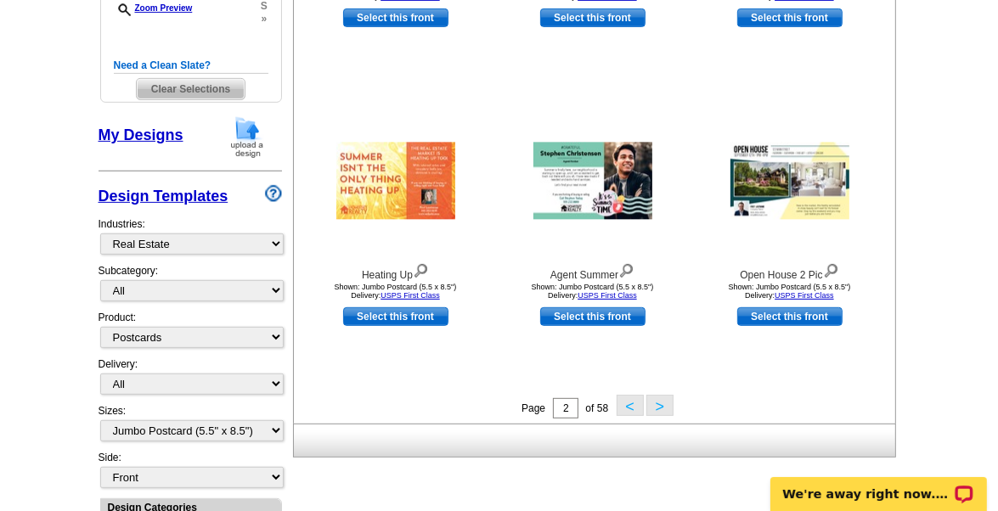
click at [662, 405] on button ">" at bounding box center [660, 405] width 27 height 21
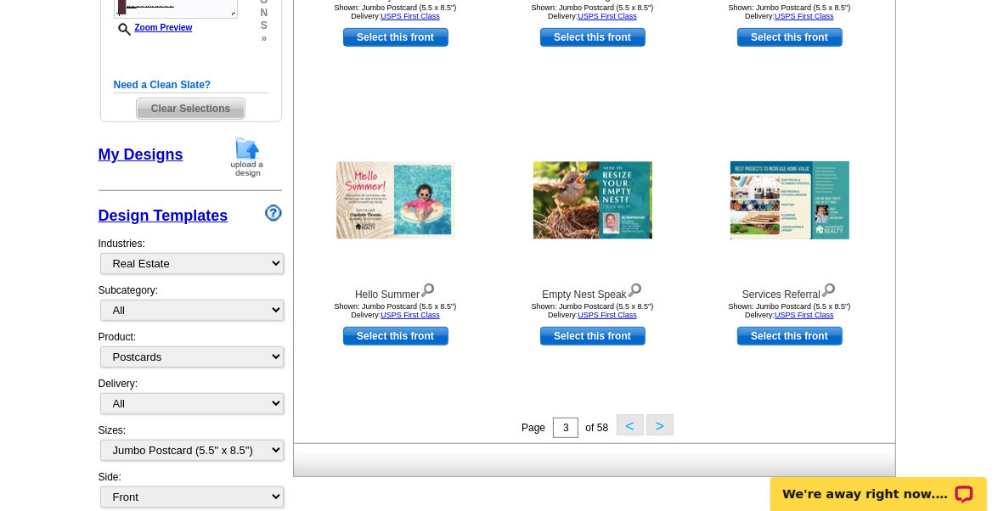
scroll to position [619, 0]
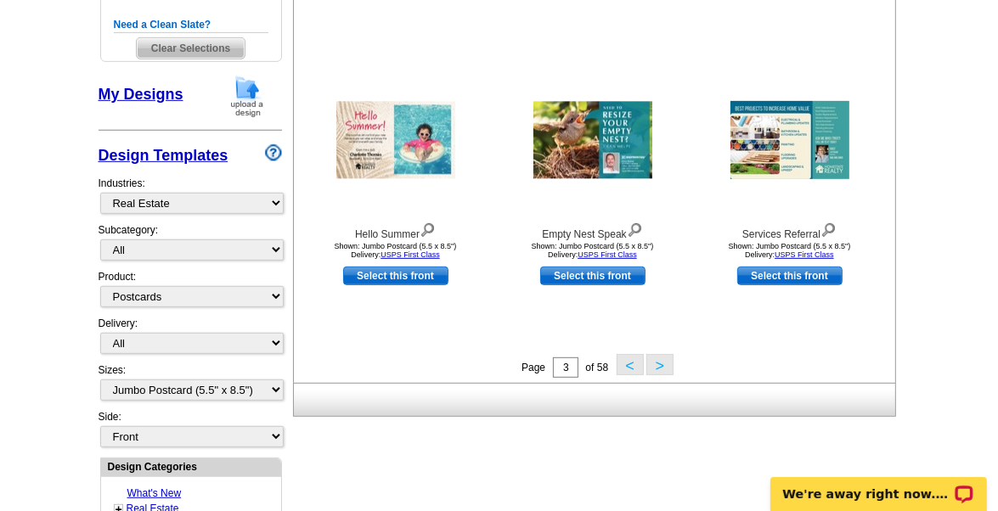
click at [659, 361] on button ">" at bounding box center [660, 364] width 27 height 21
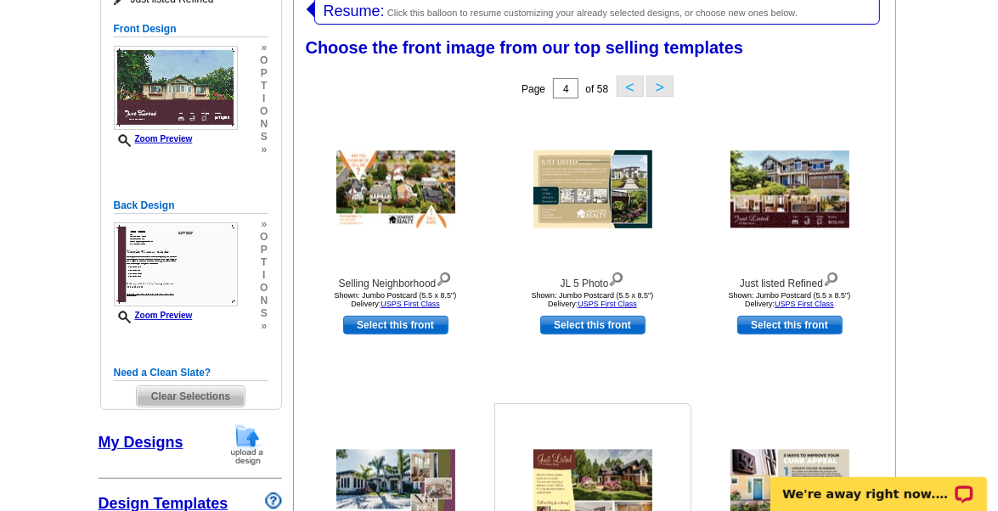
scroll to position [262, 0]
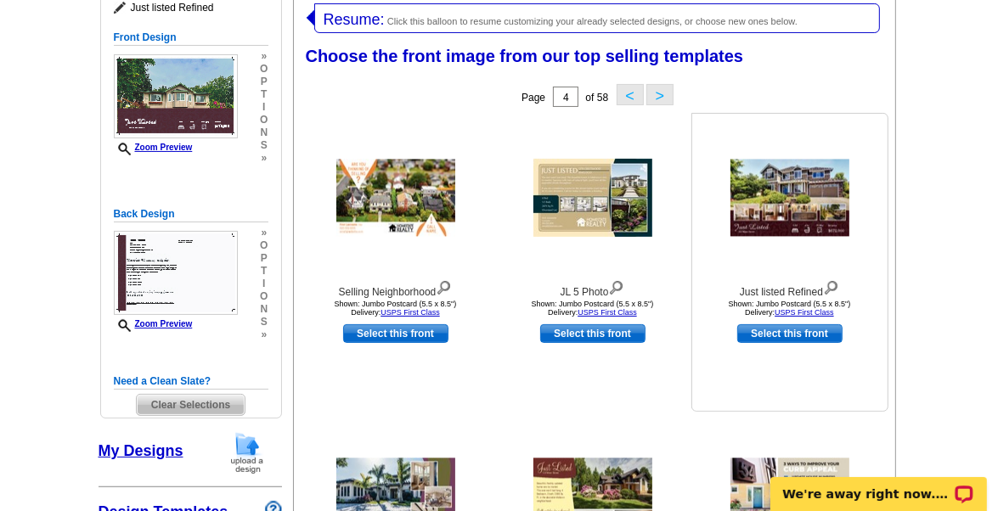
click at [796, 215] on img at bounding box center [790, 198] width 119 height 77
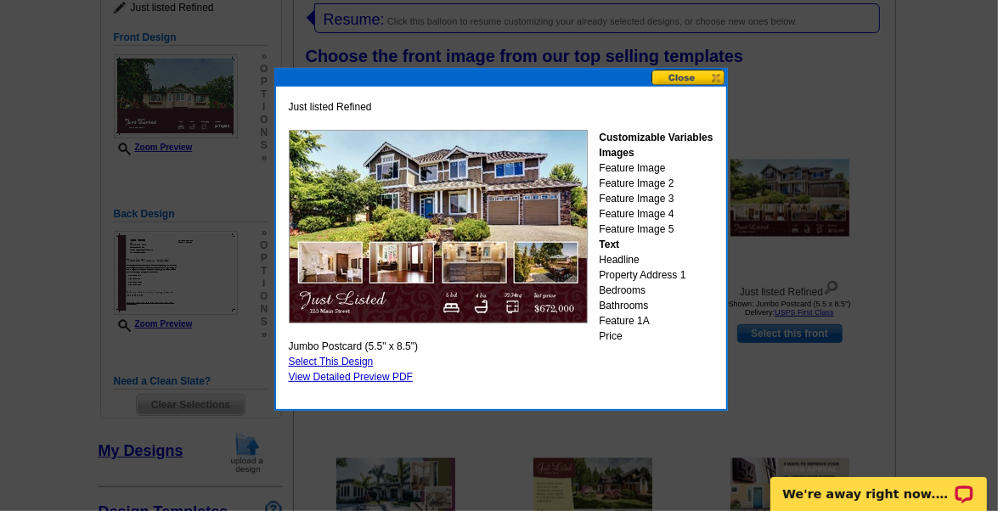
click at [347, 358] on link "Select This Design" at bounding box center [331, 362] width 85 height 12
select select "back"
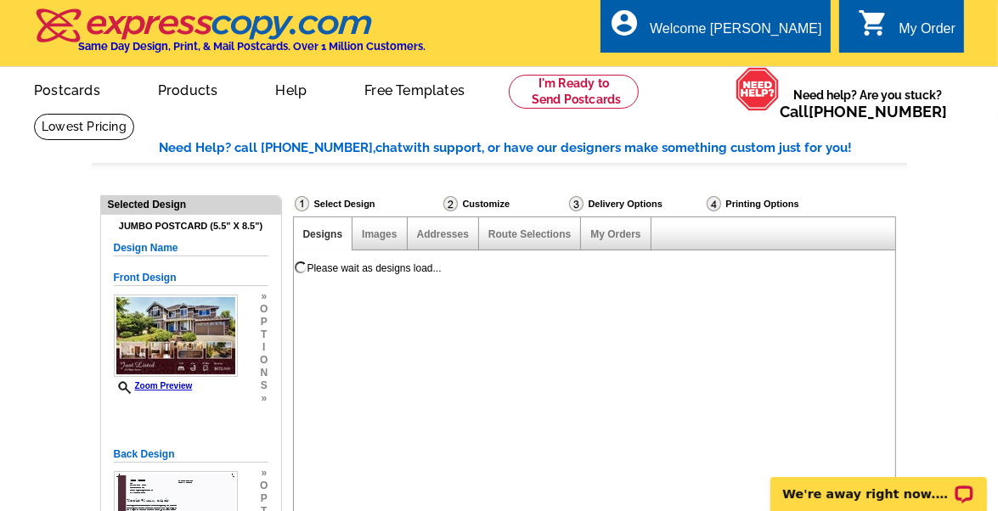
scroll to position [0, 0]
click at [426, 319] on div "Resume: Click this balloon to resume customizing your already selected designs,…" at bounding box center [594, 394] width 603 height 287
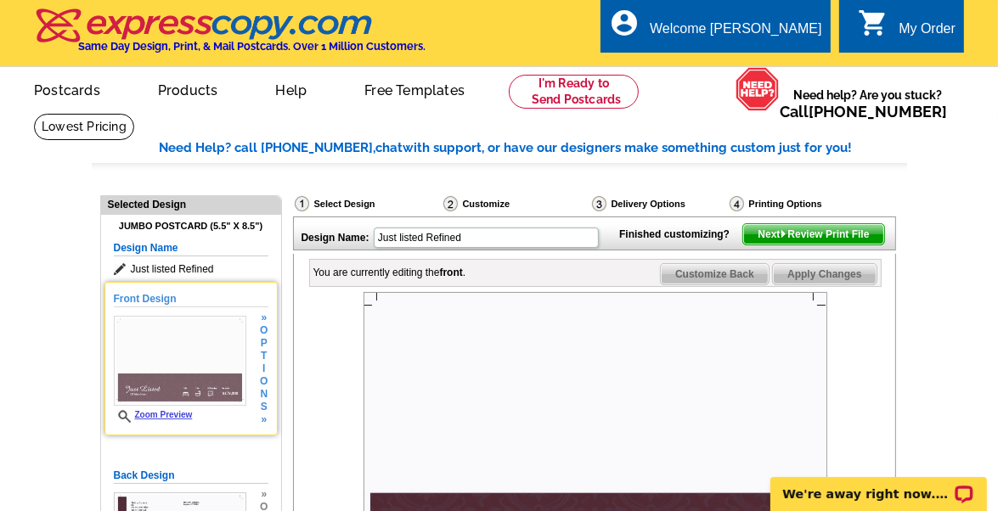
click at [189, 363] on img at bounding box center [180, 361] width 133 height 90
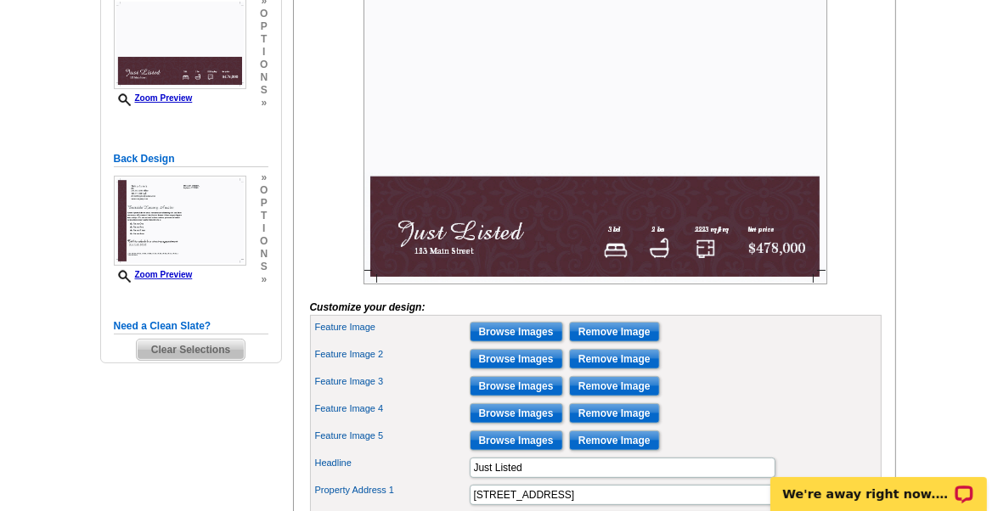
scroll to position [248, 0]
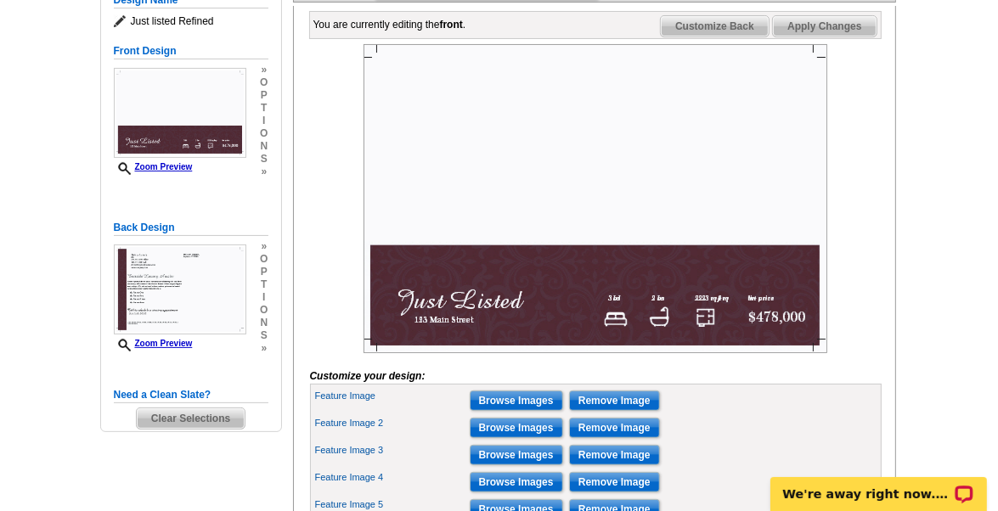
click at [456, 31] on b "front" at bounding box center [451, 25] width 23 height 12
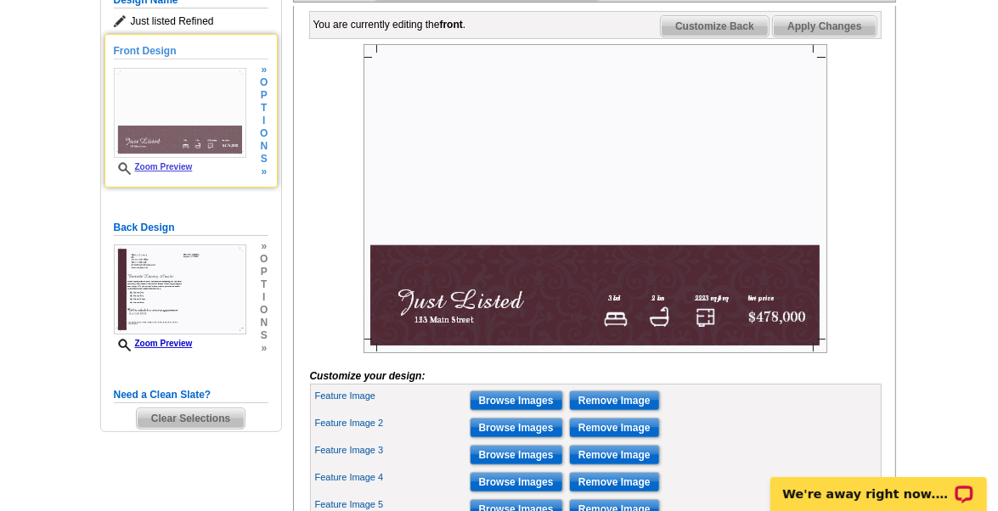
click at [177, 146] on img at bounding box center [180, 113] width 133 height 90
click at [182, 162] on link "Zoom Preview" at bounding box center [153, 166] width 79 height 9
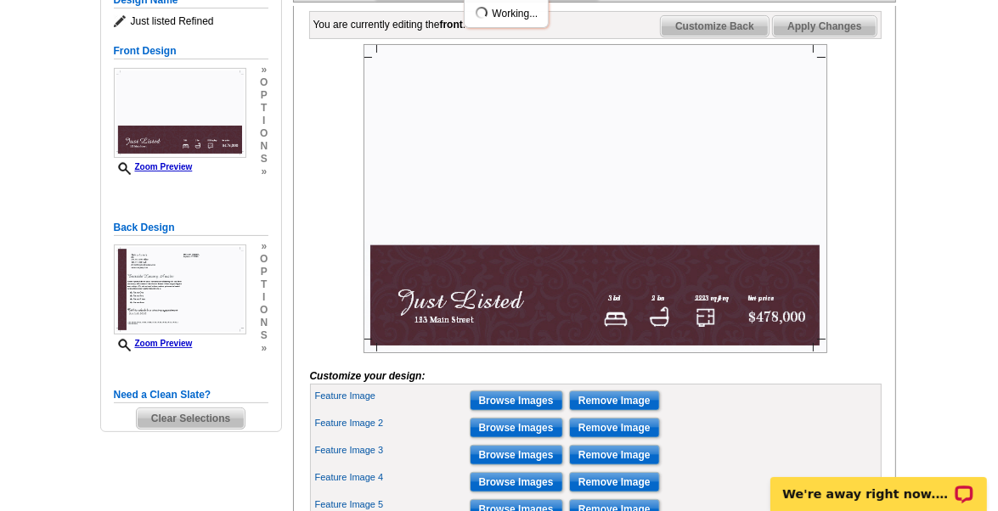
click at [119, 25] on icon at bounding box center [122, 21] width 17 height 13
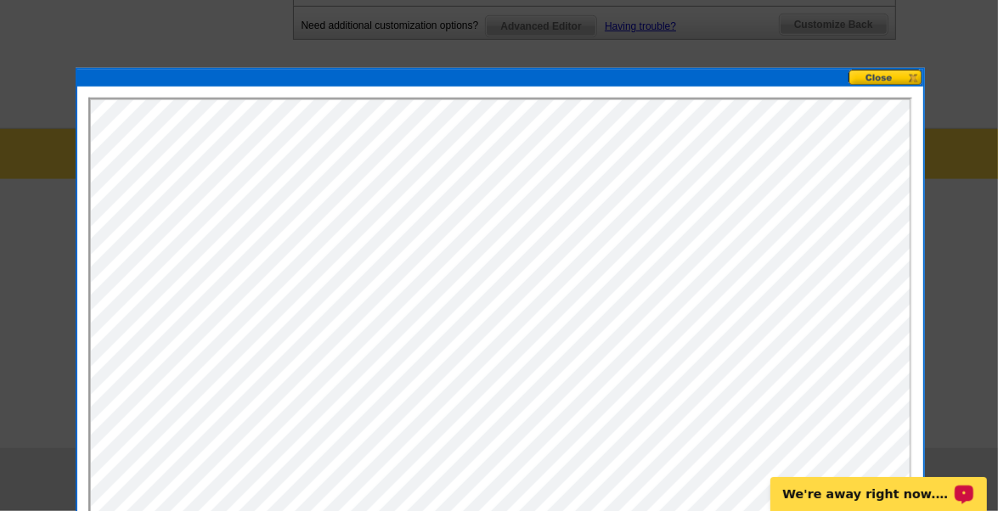
scroll to position [0, 0]
click at [882, 70] on button at bounding box center [886, 78] width 75 height 16
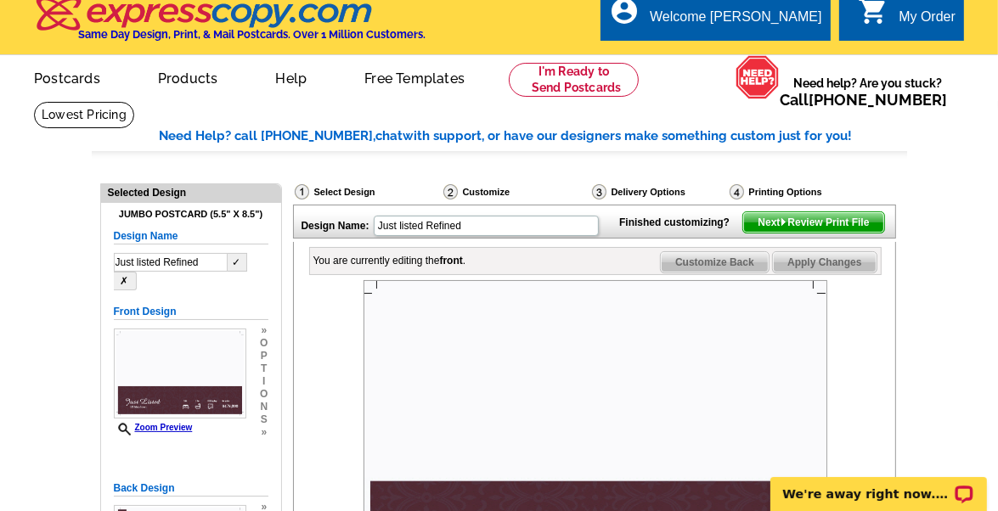
scroll to position [14, 0]
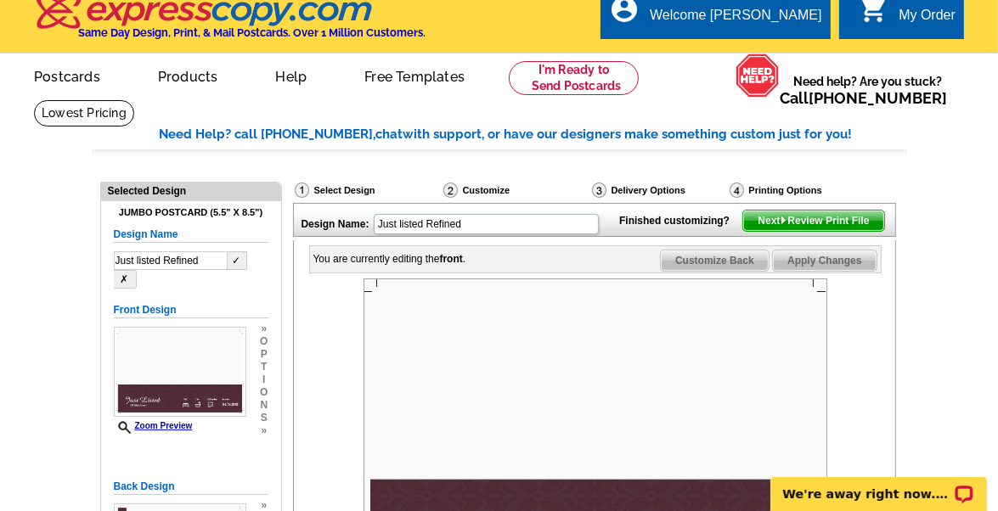
click at [238, 260] on button "✓" at bounding box center [238, 260] width 20 height 19
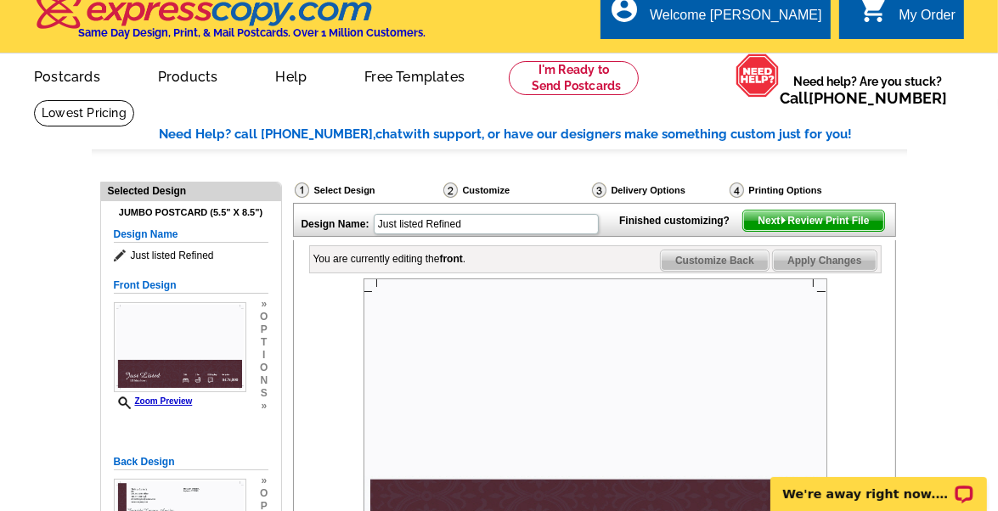
drag, startPoint x: 238, startPoint y: 260, endPoint x: 218, endPoint y: 257, distance: 20.7
click at [218, 257] on span "Just listed Refined" at bounding box center [191, 255] width 155 height 17
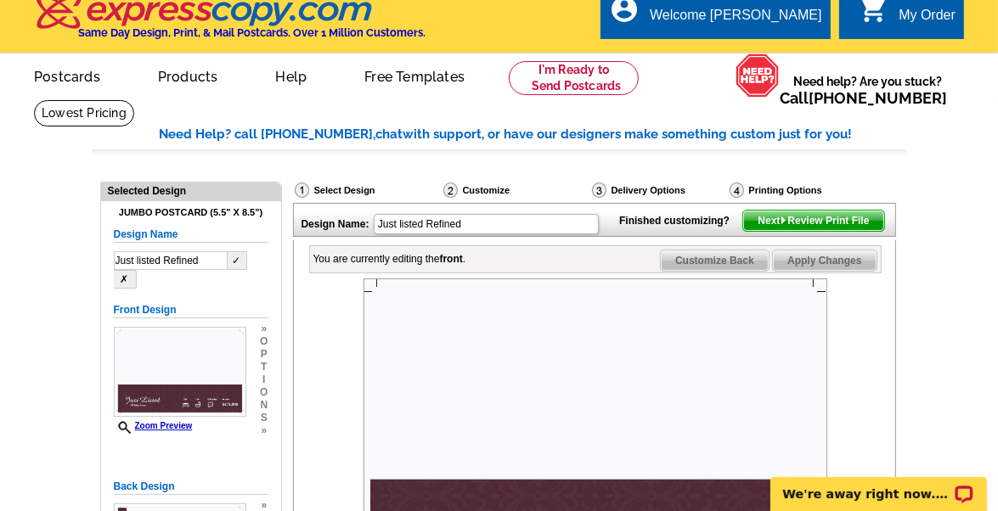
click at [488, 187] on div "Customize" at bounding box center [516, 192] width 149 height 21
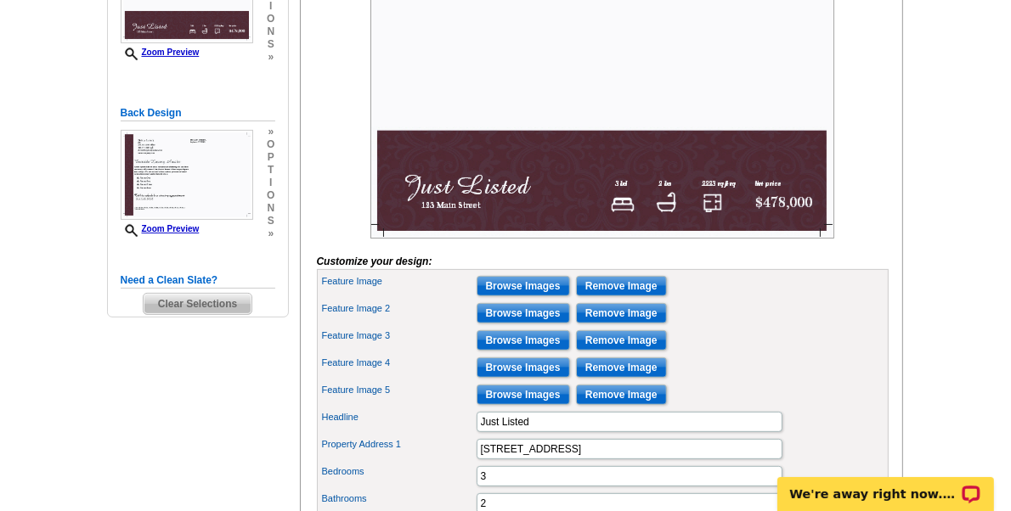
scroll to position [346, 0]
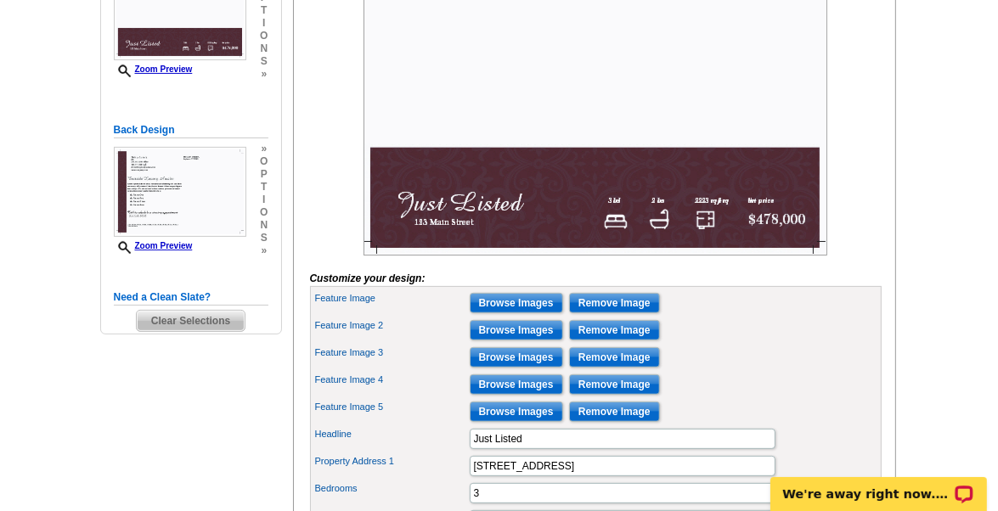
click at [791, 201] on img at bounding box center [596, 100] width 464 height 309
click at [478, 234] on img at bounding box center [596, 100] width 464 height 309
click at [741, 205] on img at bounding box center [596, 100] width 464 height 309
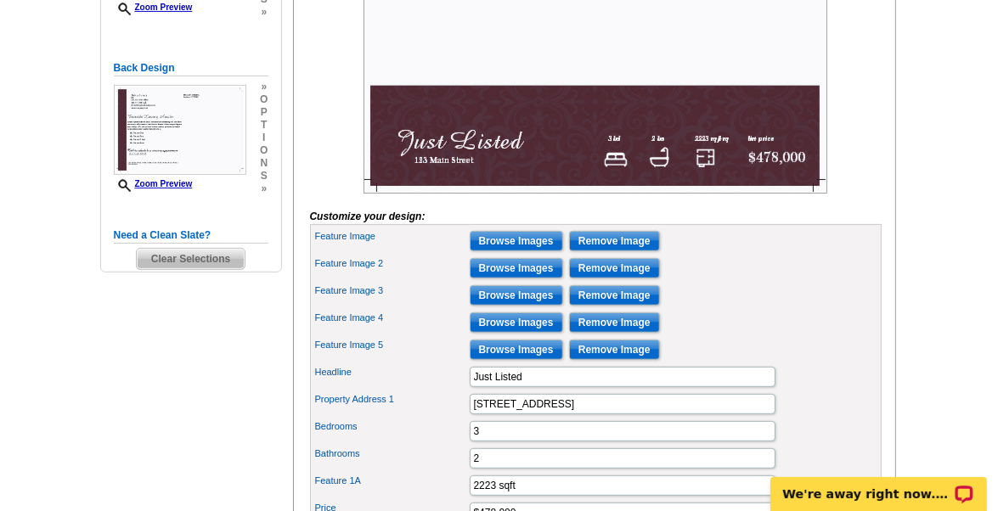
scroll to position [400, 0]
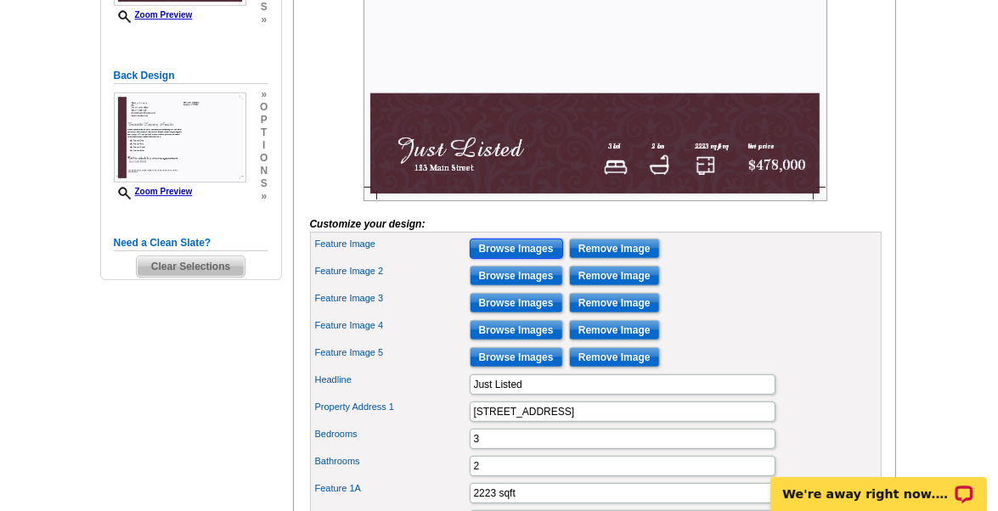
click at [524, 259] on input "Browse Images" at bounding box center [516, 249] width 93 height 20
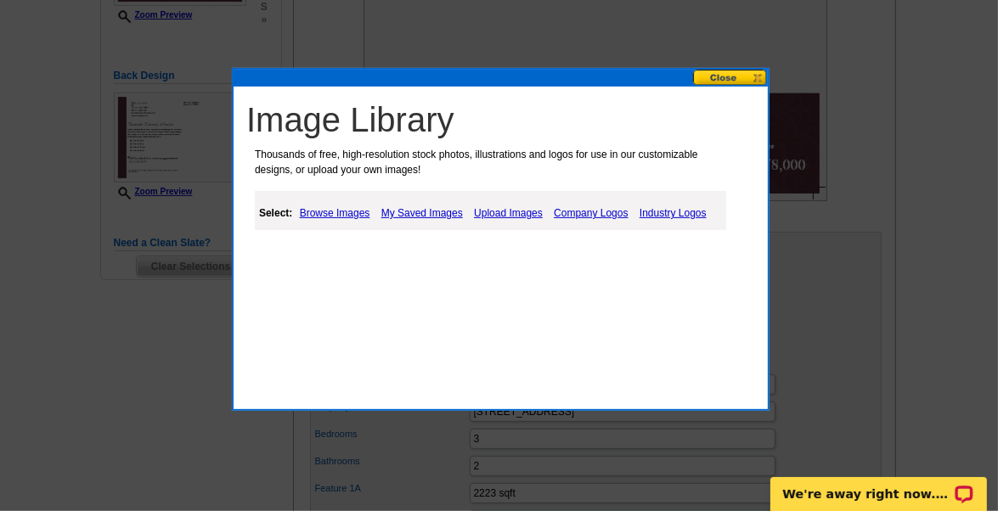
click at [734, 72] on button at bounding box center [730, 78] width 75 height 16
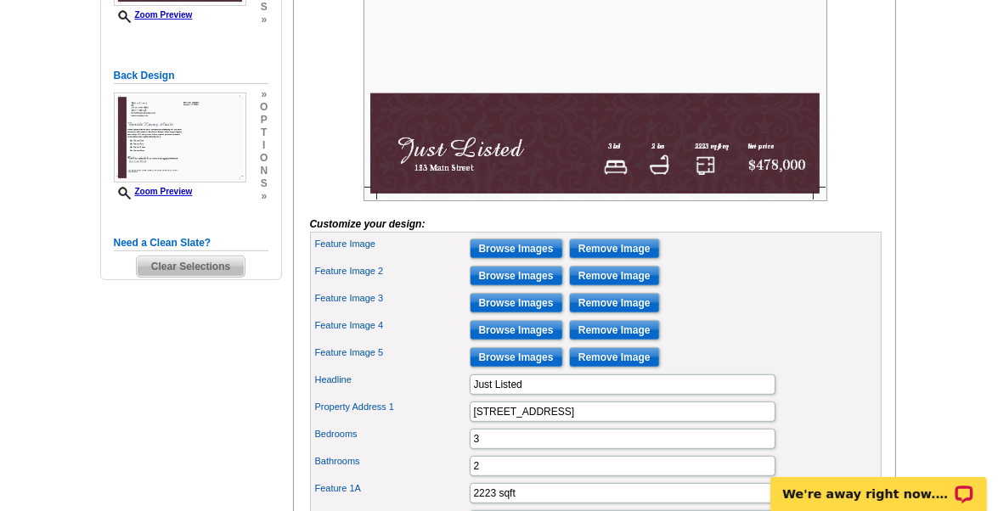
drag, startPoint x: 302, startPoint y: 87, endPoint x: 435, endPoint y: 87, distance: 133.4
click at [325, 57] on div "You are currently editing the front . Customize Front Customize Back Apply Chan…" at bounding box center [594, 208] width 603 height 709
